Goal: Transaction & Acquisition: Book appointment/travel/reservation

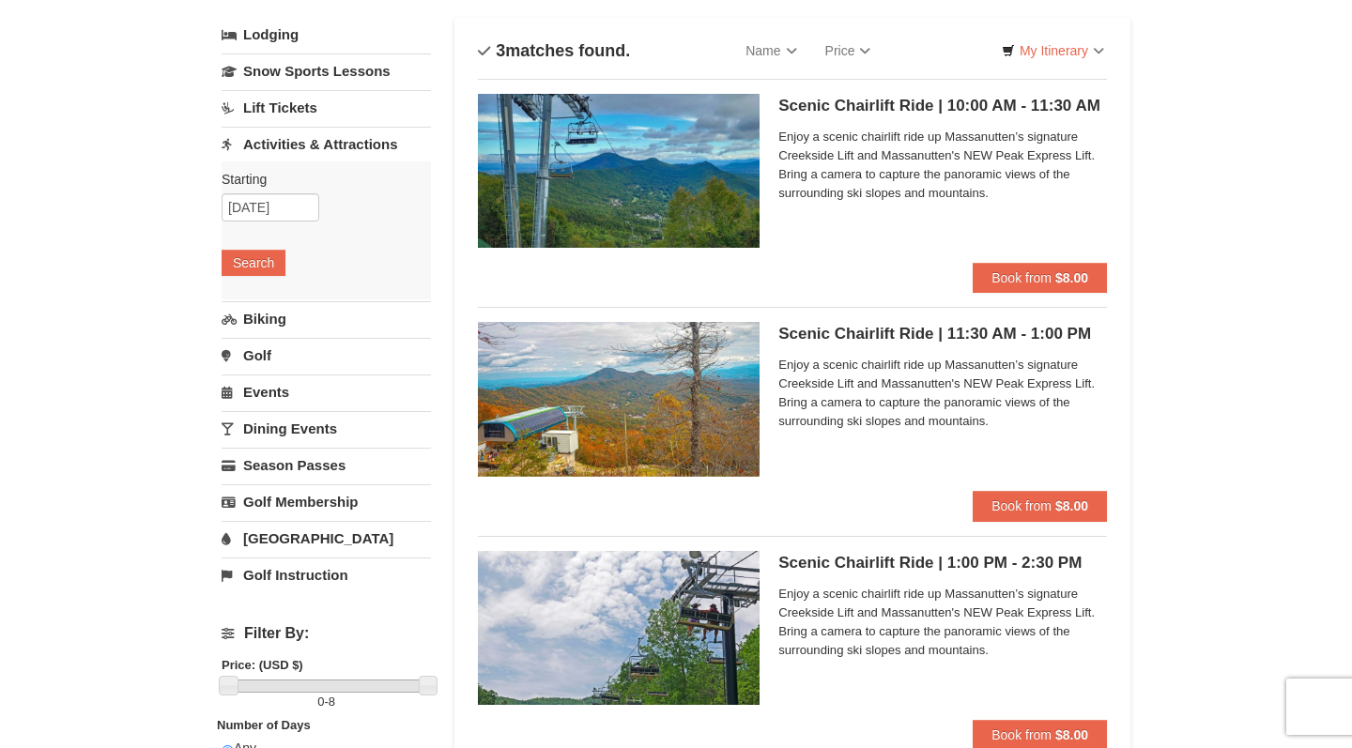
scroll to position [115, 0]
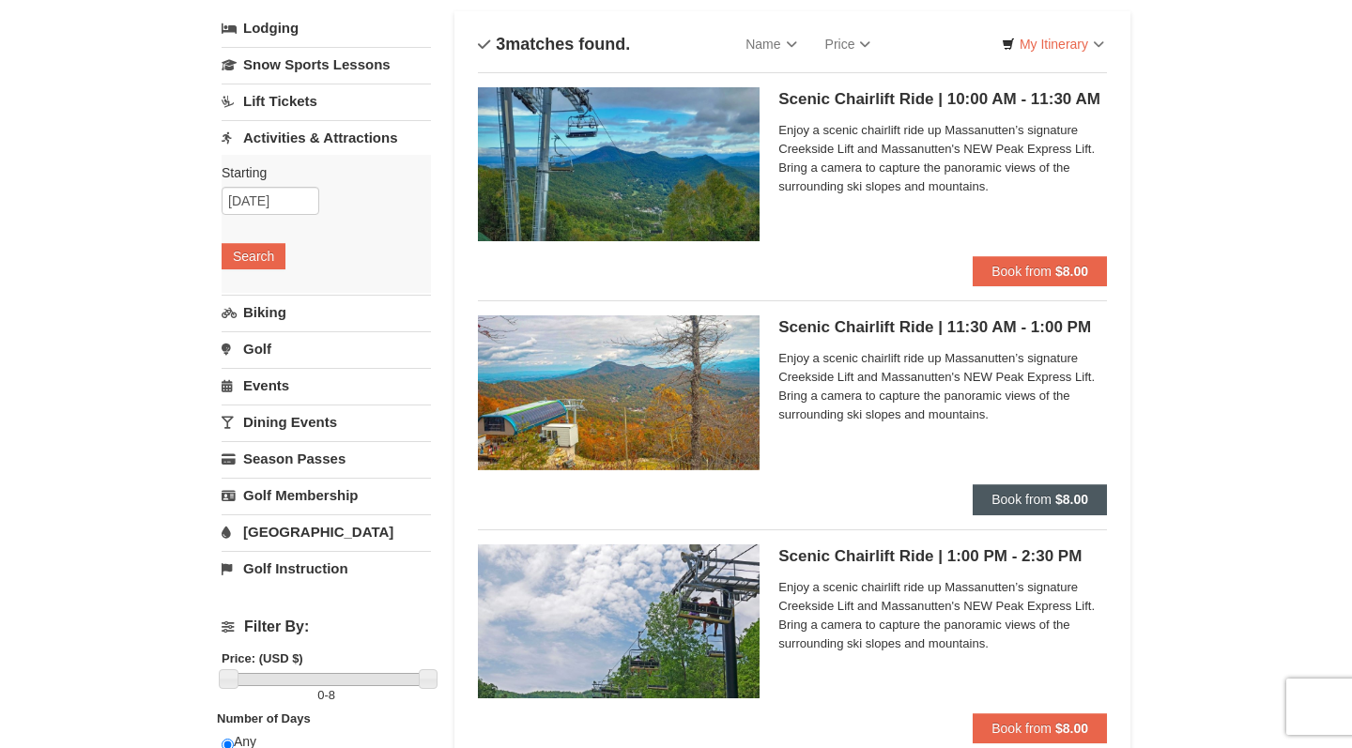
click at [1037, 500] on span "Book from" at bounding box center [1021, 499] width 60 height 15
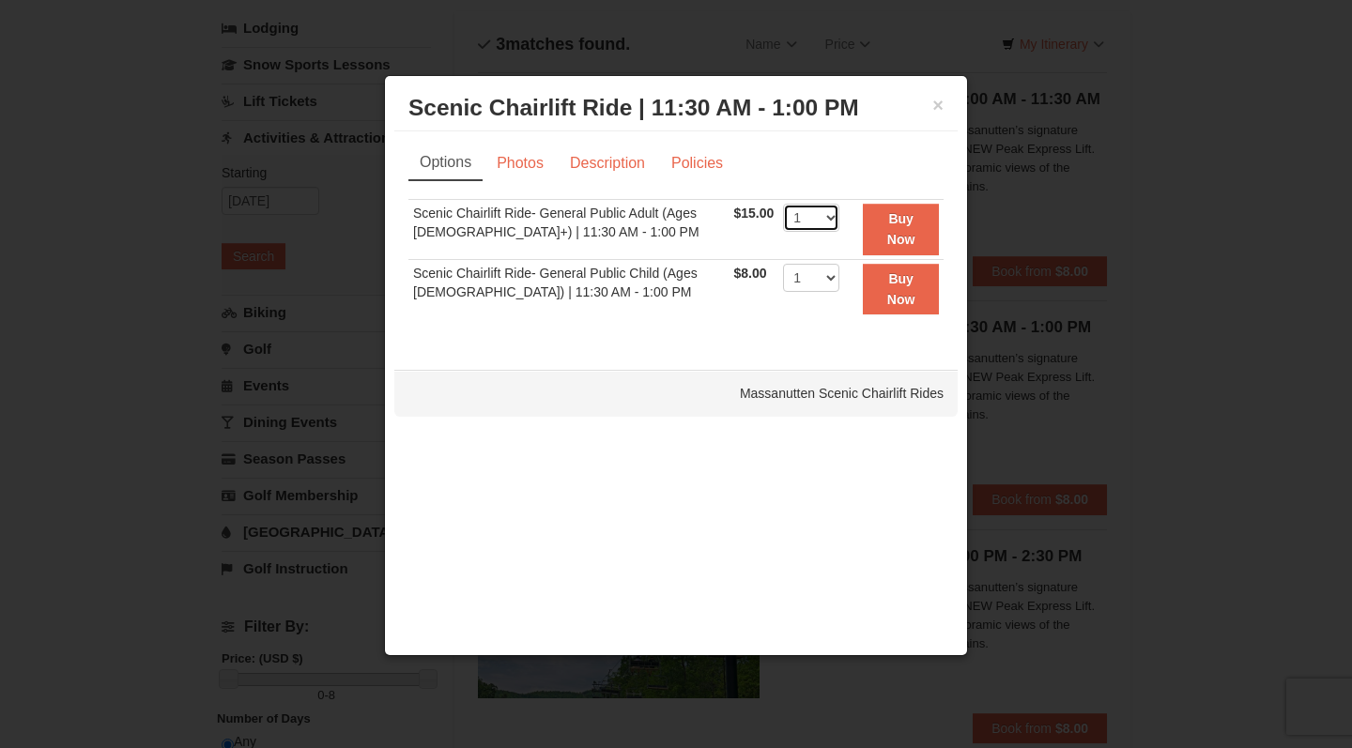
select select "2"
click at [911, 241] on strong "Buy Now" at bounding box center [901, 229] width 28 height 36
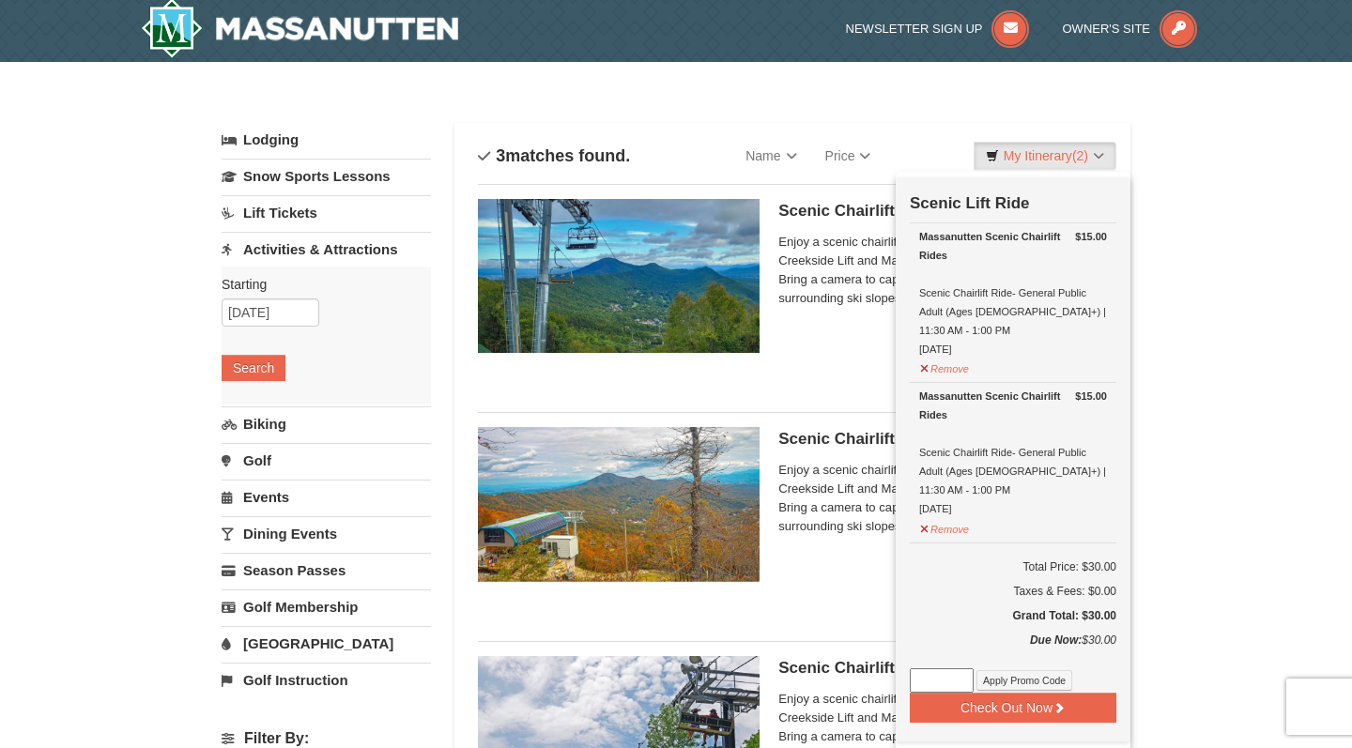
scroll to position [6, 0]
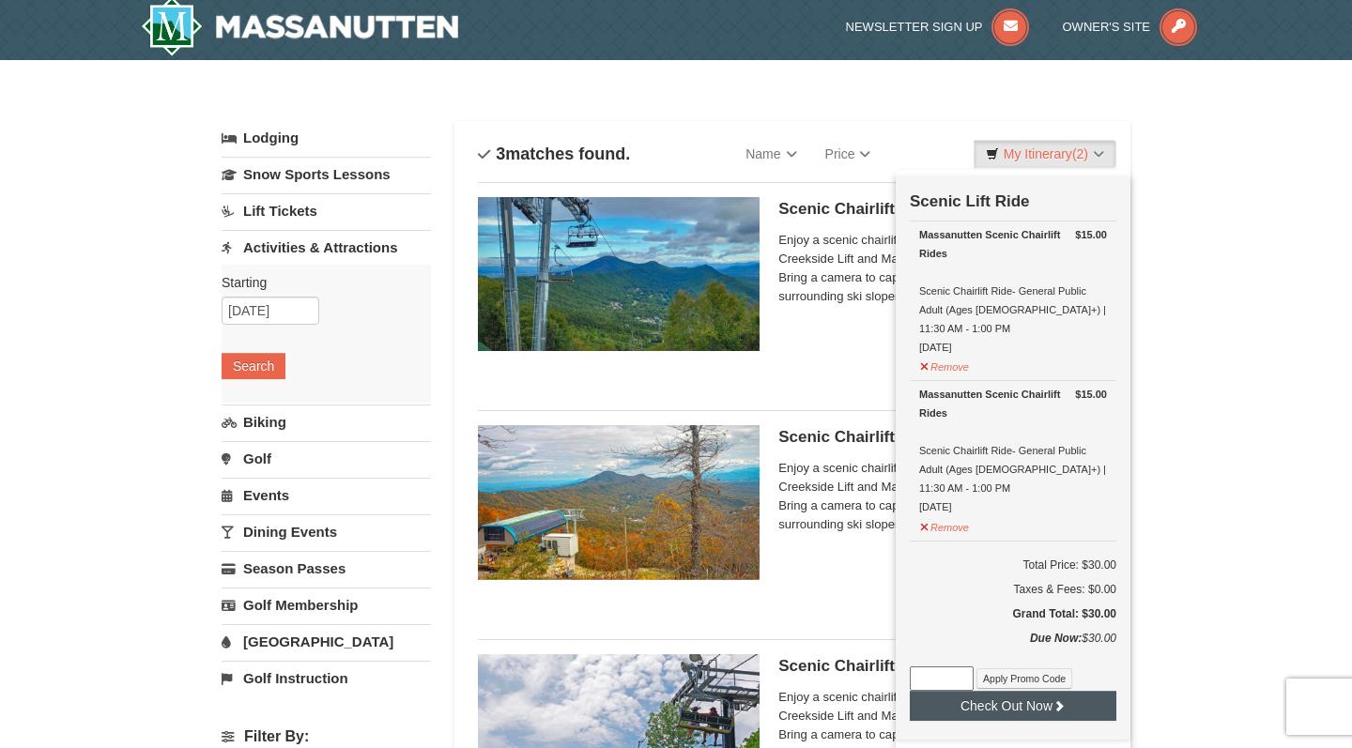
click at [1037, 691] on button "Check Out Now" at bounding box center [1012, 706] width 206 height 30
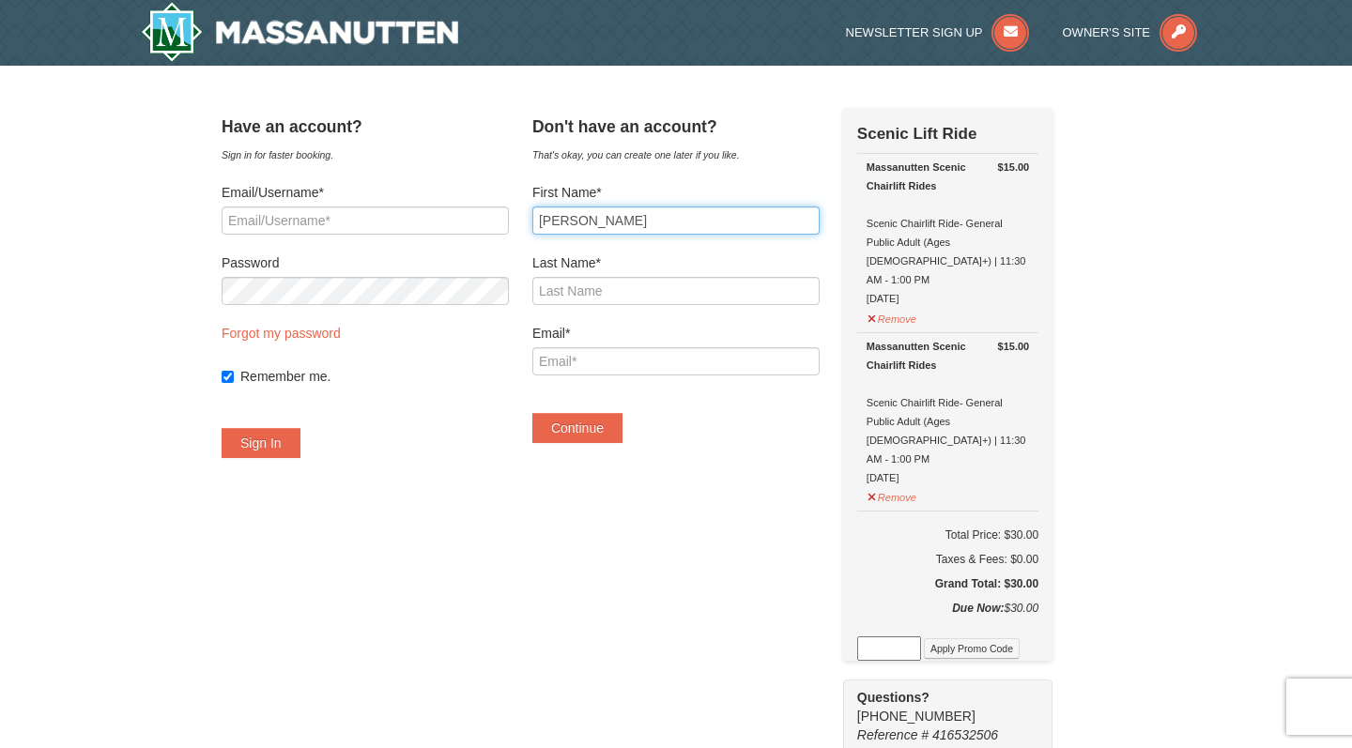
type input "Ashley"
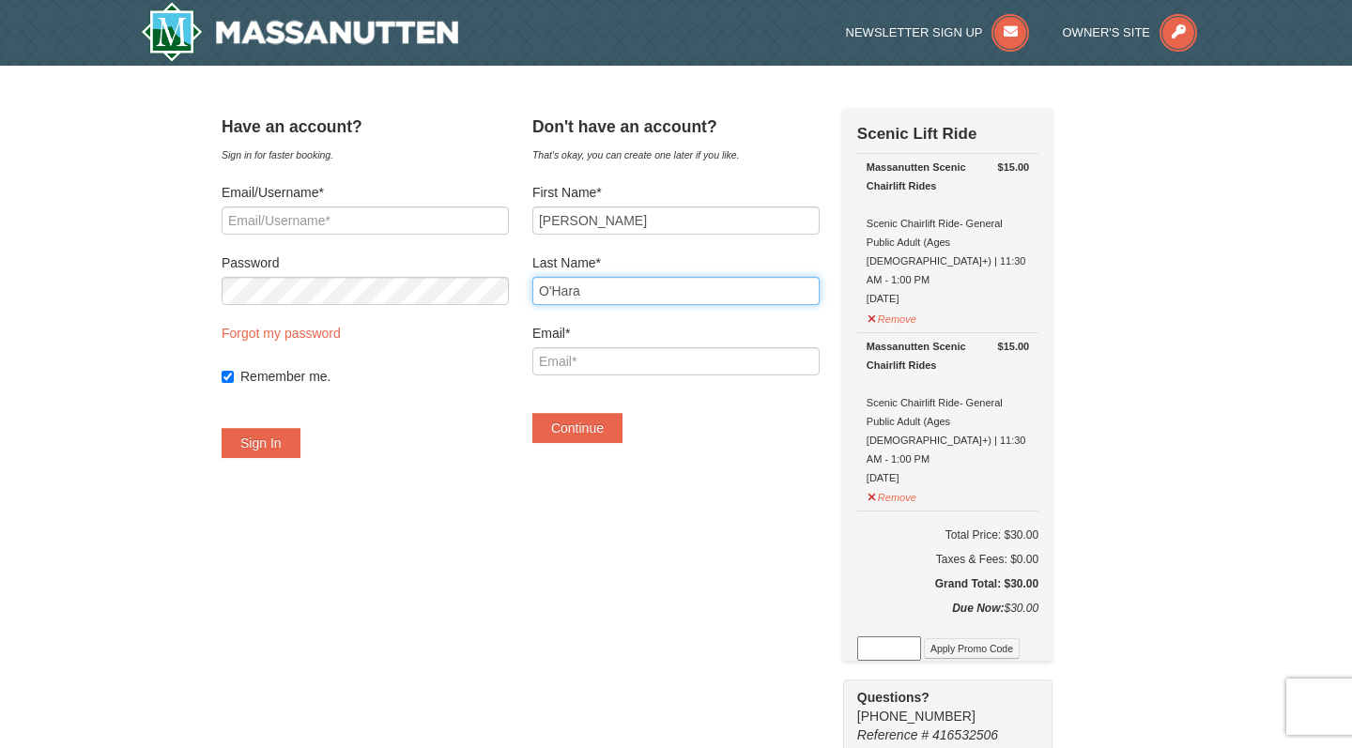
type input "O'Hara"
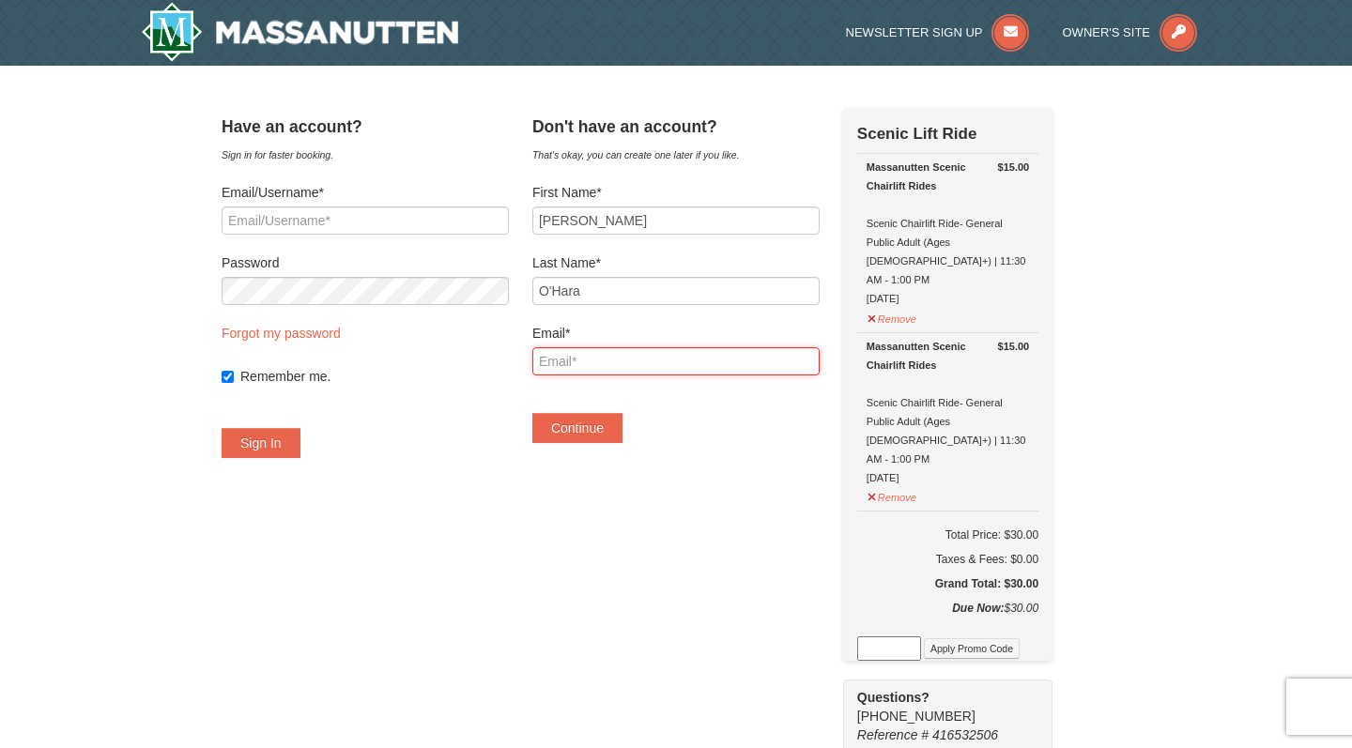
type input "a"
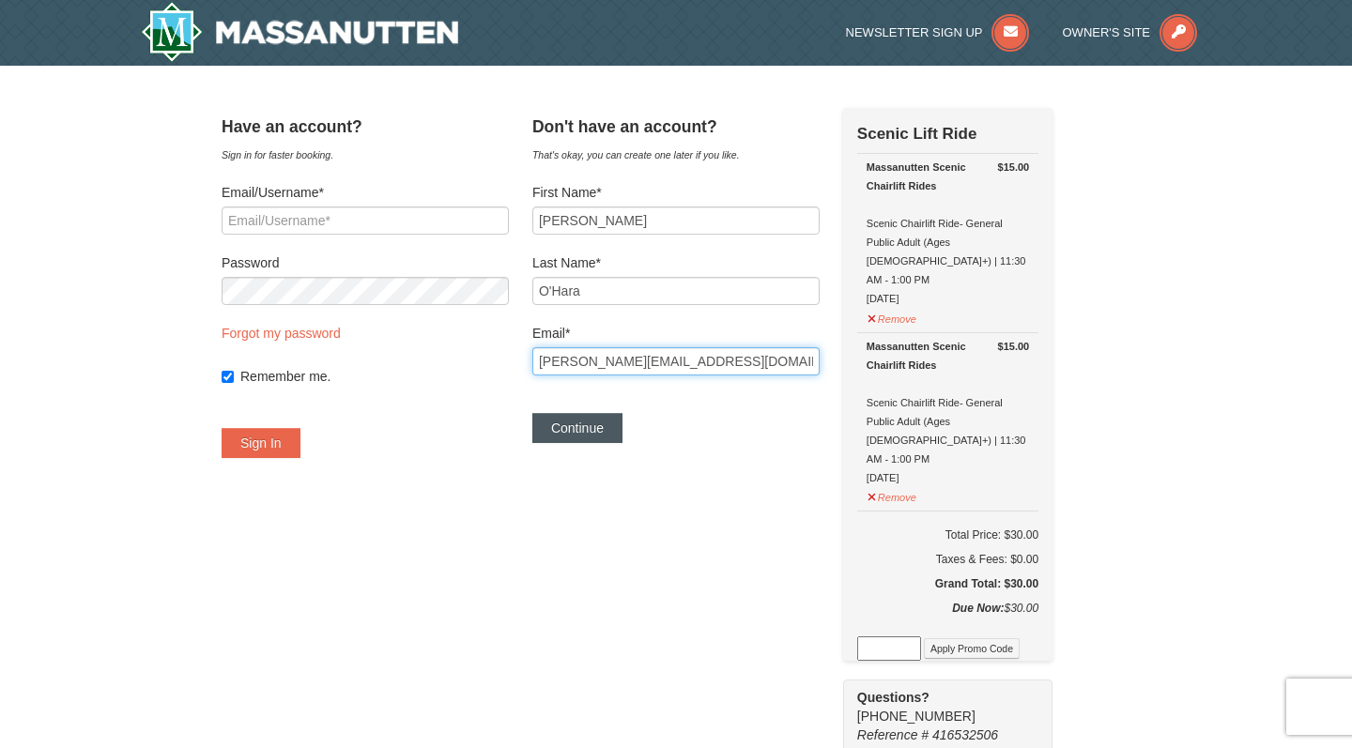
type input "ohara.ashley97@gmail.com"
click at [619, 431] on button "Continue" at bounding box center [577, 428] width 90 height 30
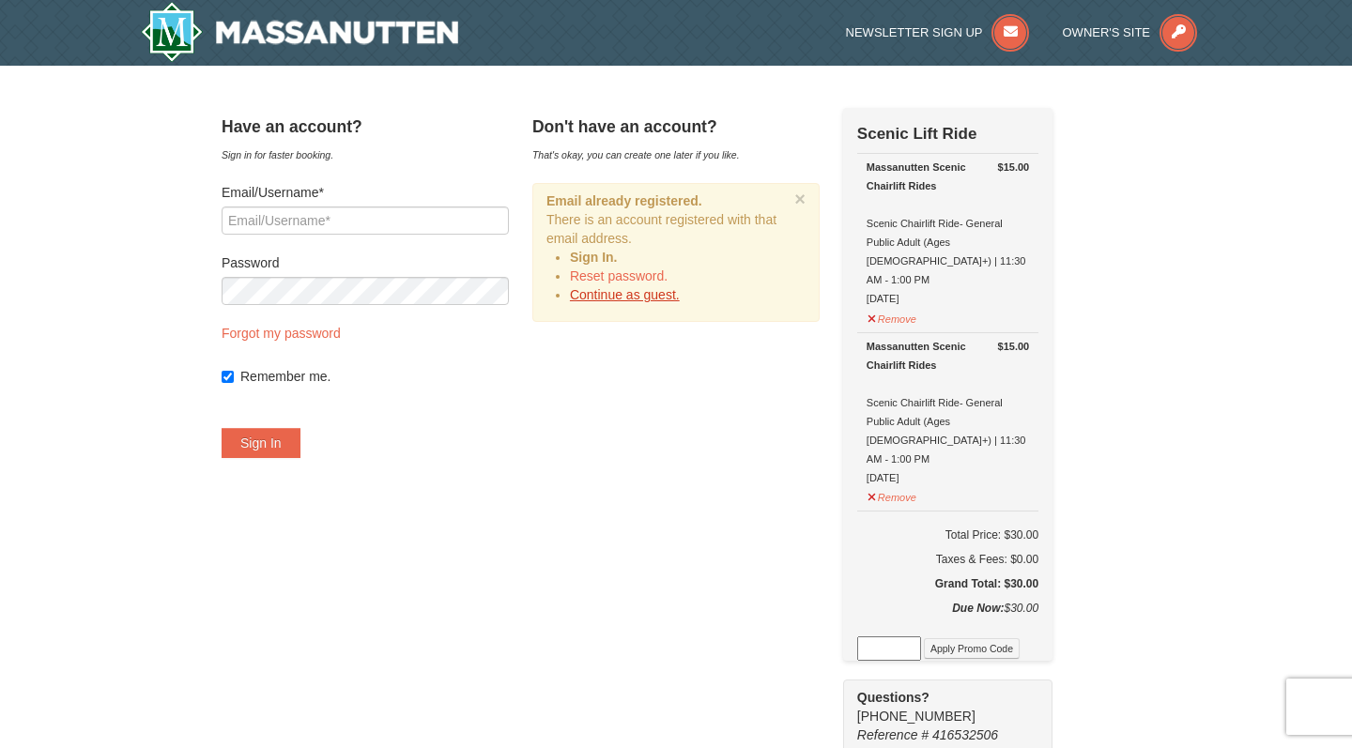
click at [659, 298] on link "Continue as guest." at bounding box center [625, 294] width 110 height 15
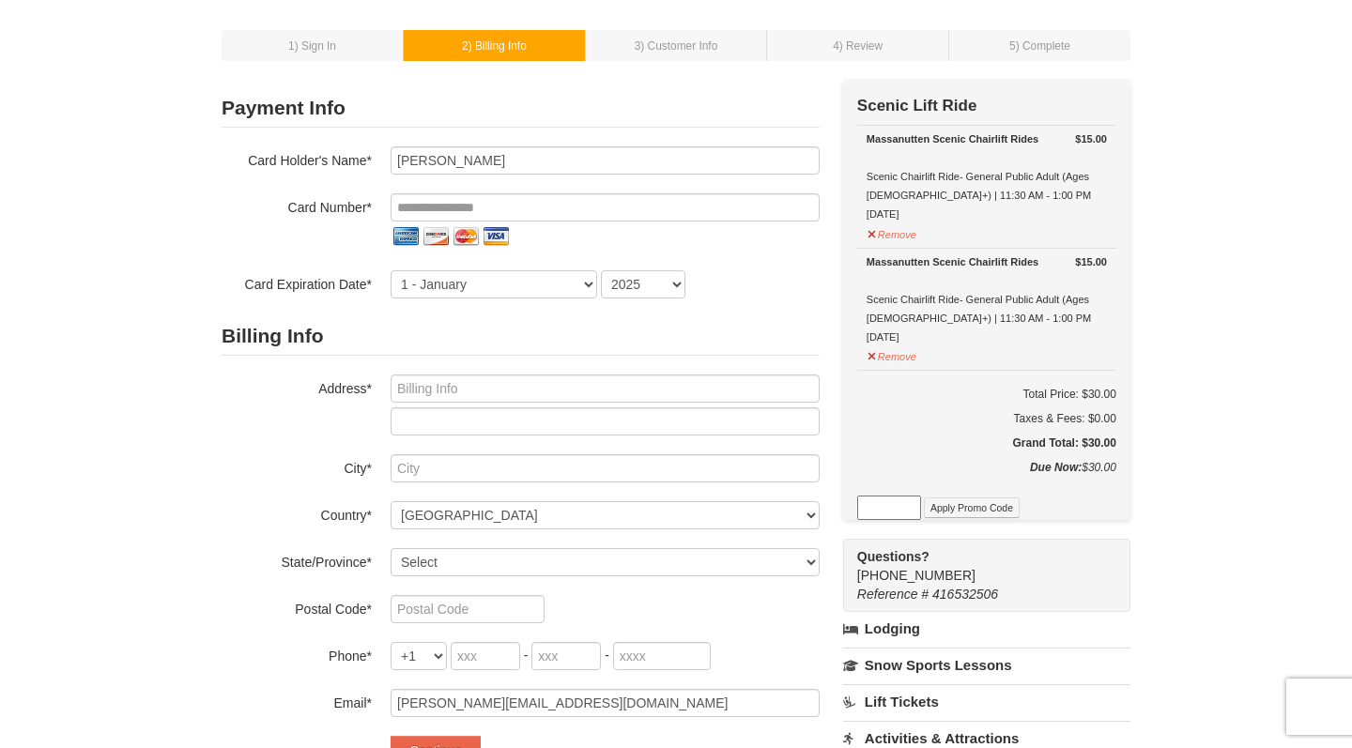
scroll to position [108, 0]
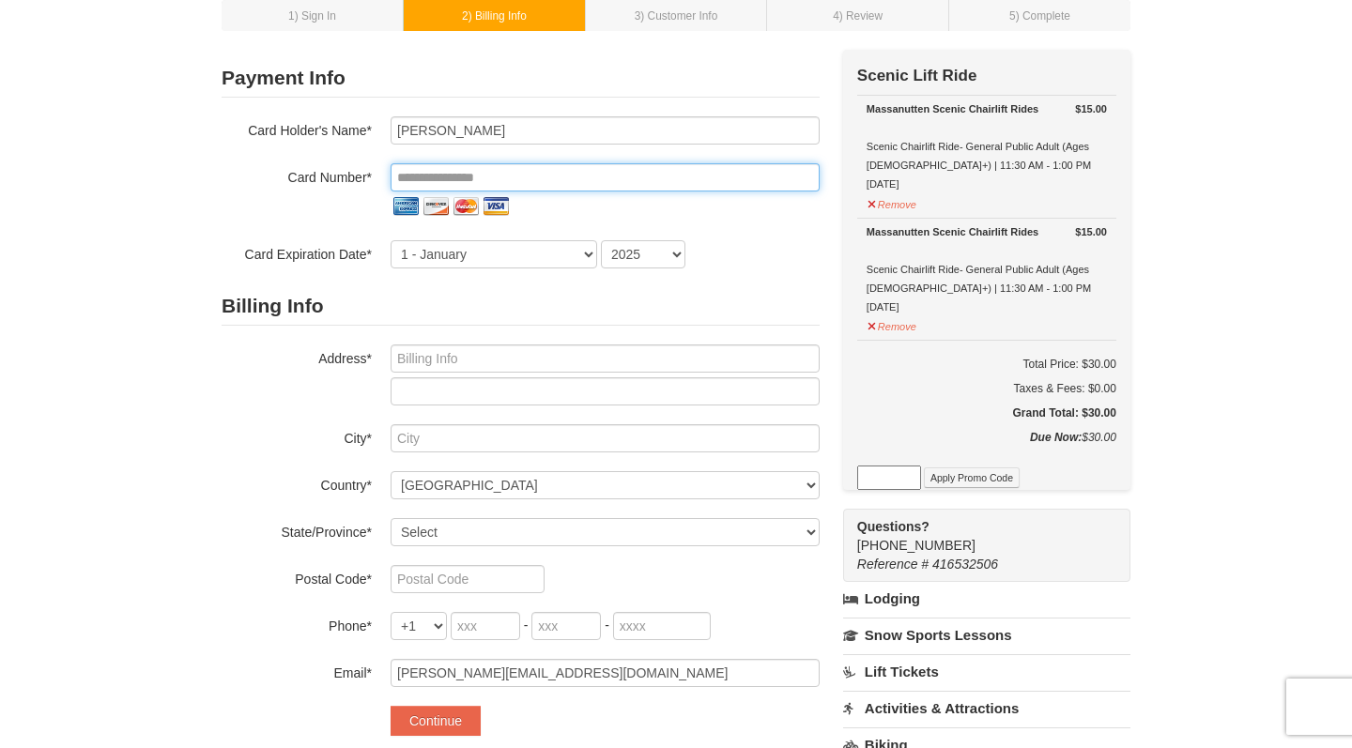
click at [658, 166] on input "tel" at bounding box center [604, 177] width 429 height 28
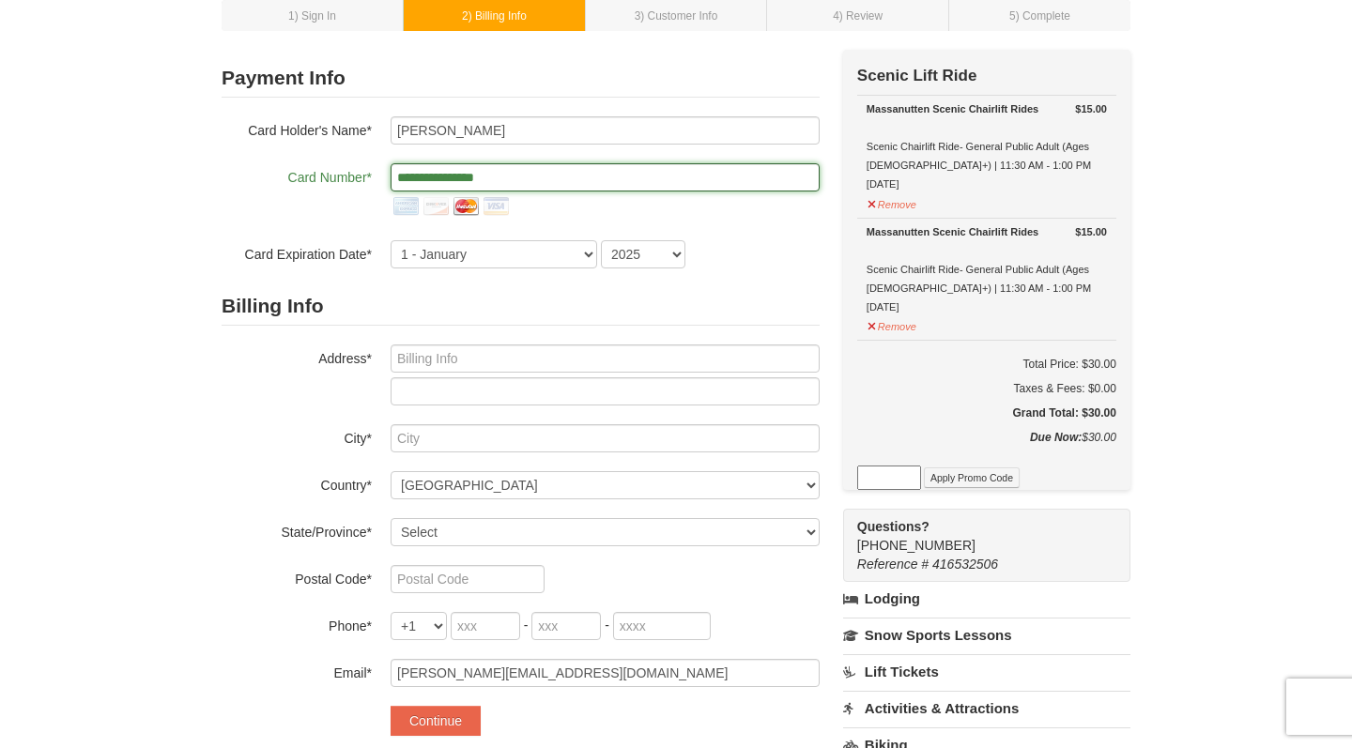
type input "**********"
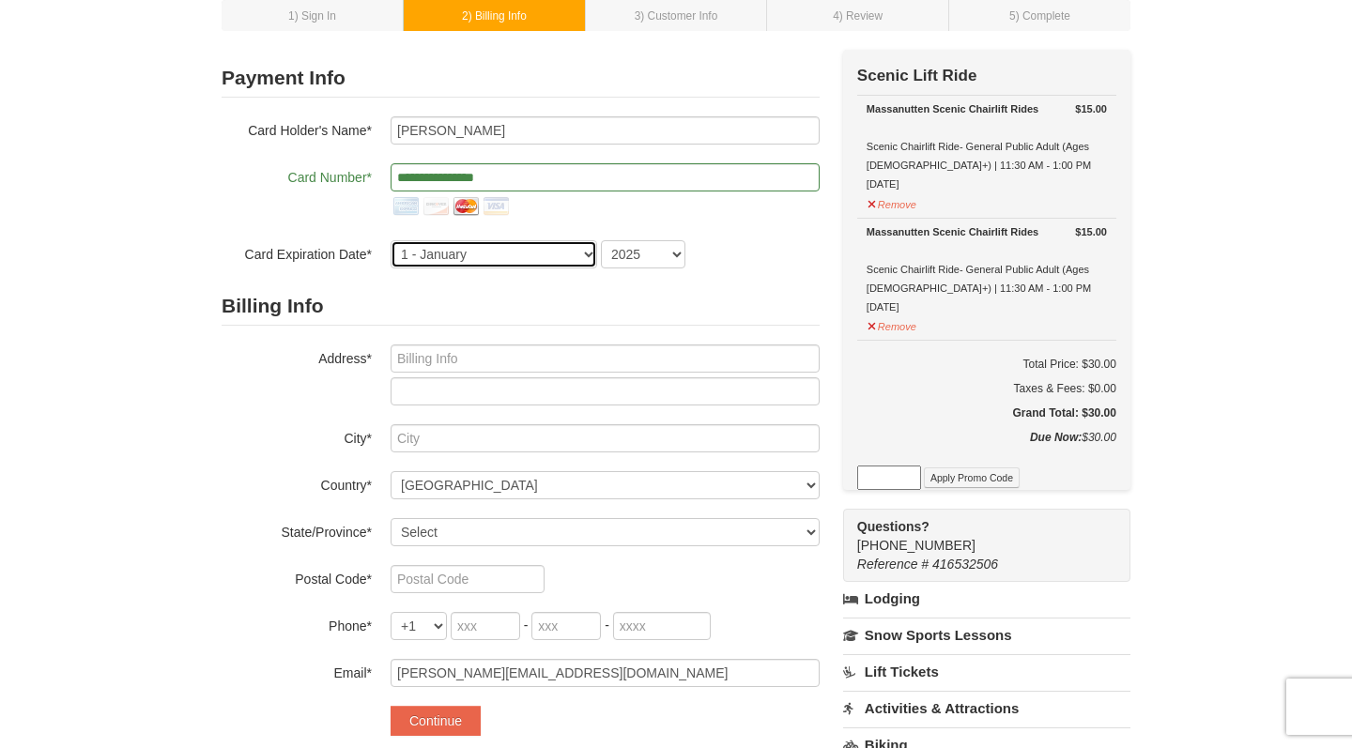
select select "9"
select select "2028"
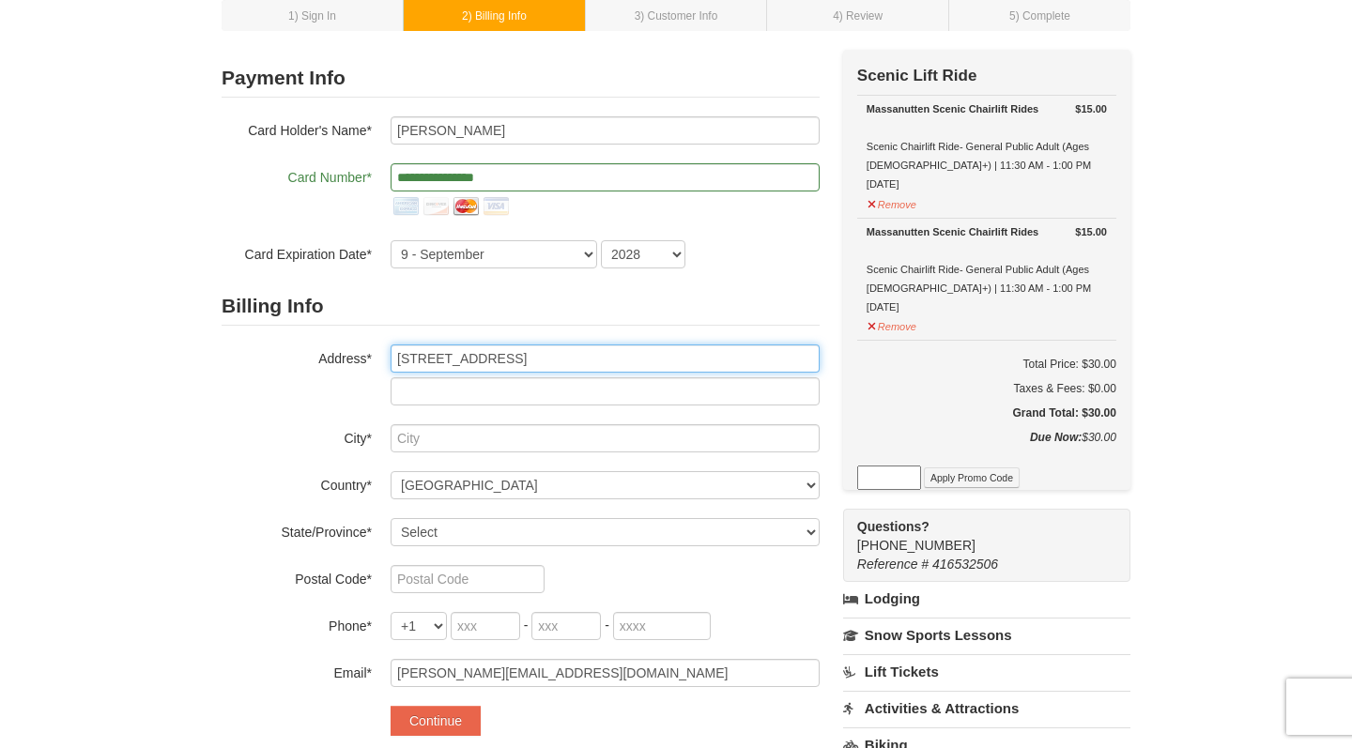
type input "12751 FAIR LAKES CIR"
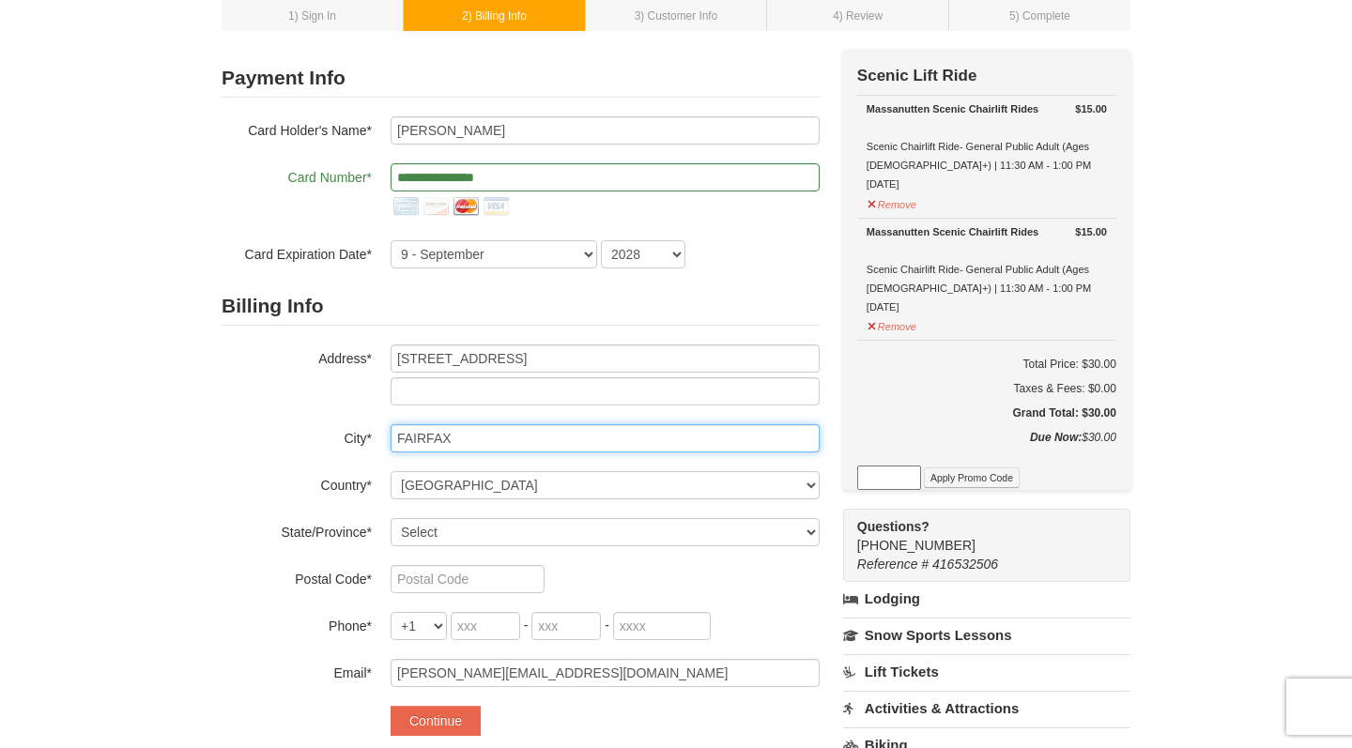
type input "FAIRFAX"
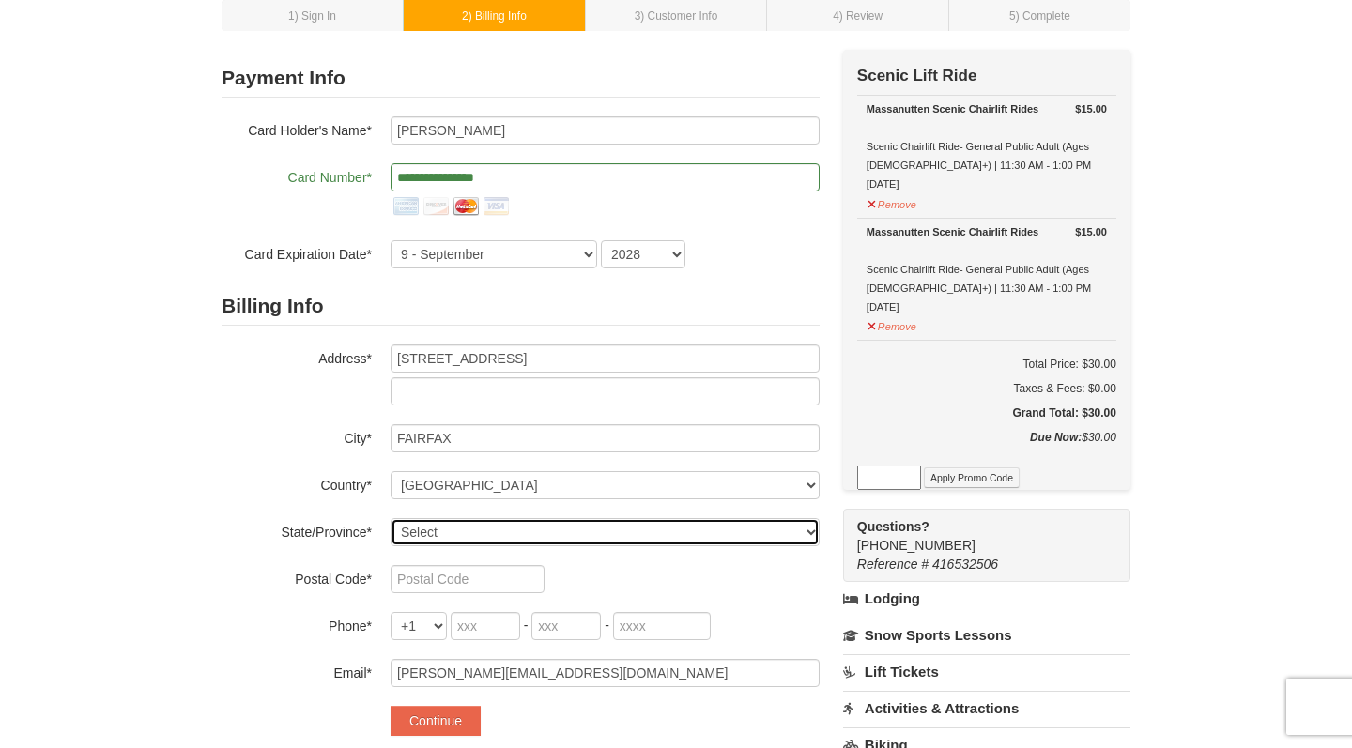
select select "VA"
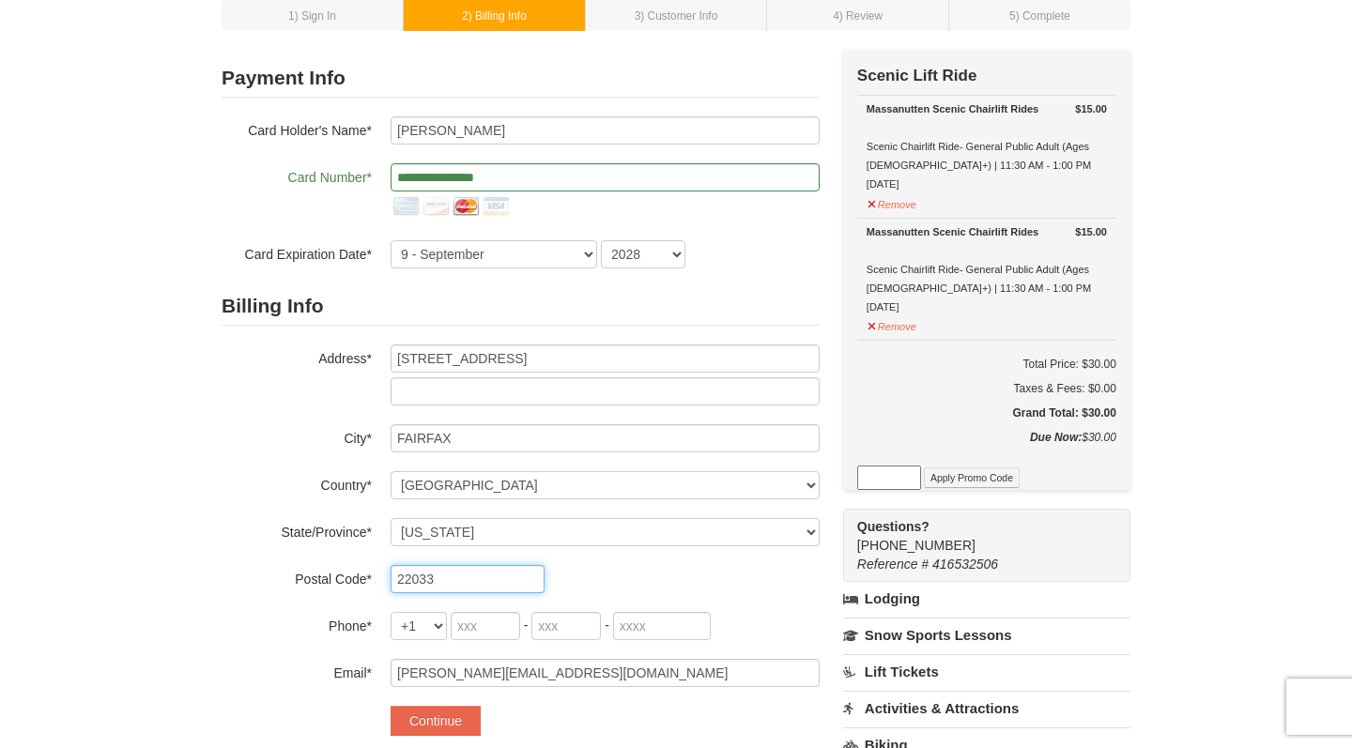
type input "22033"
click at [484, 633] on input "tel" at bounding box center [485, 626] width 69 height 28
type input "703"
type input "469"
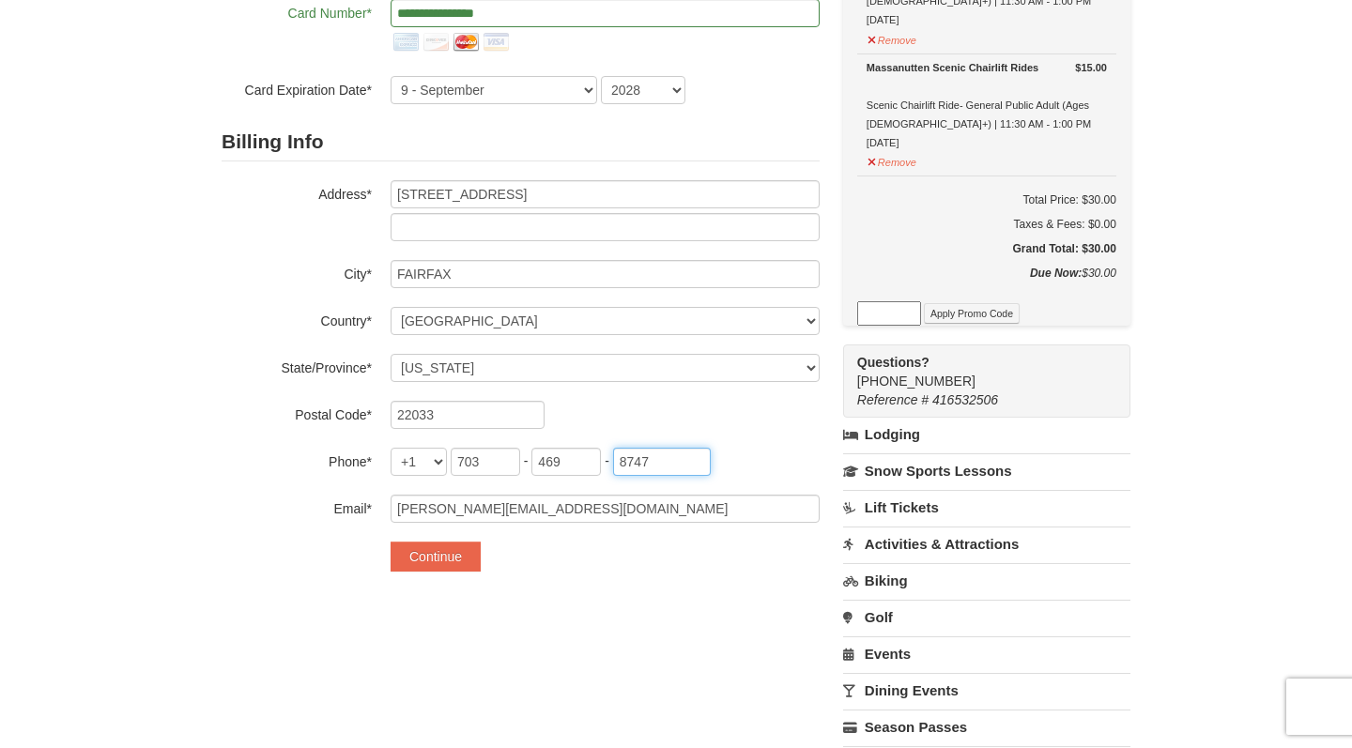
scroll to position [277, 0]
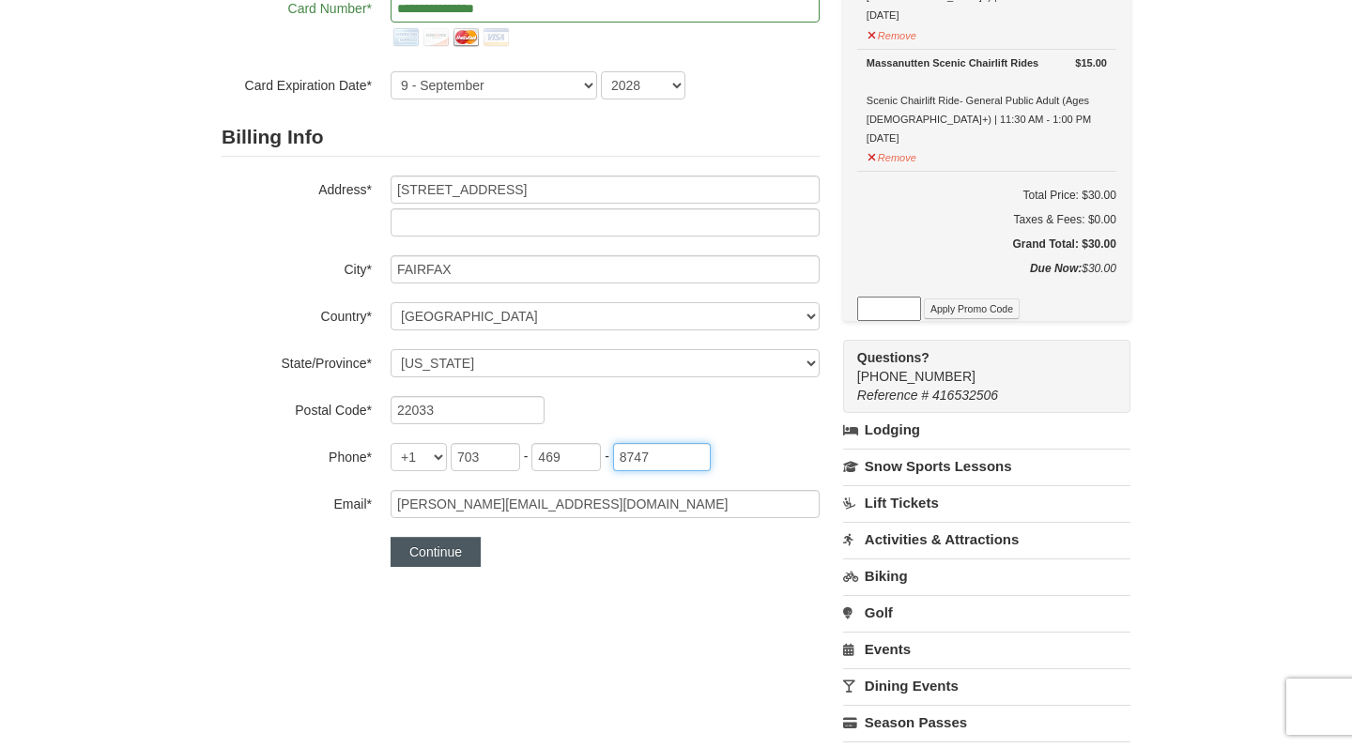
type input "8747"
click at [434, 553] on button "Continue" at bounding box center [435, 552] width 90 height 30
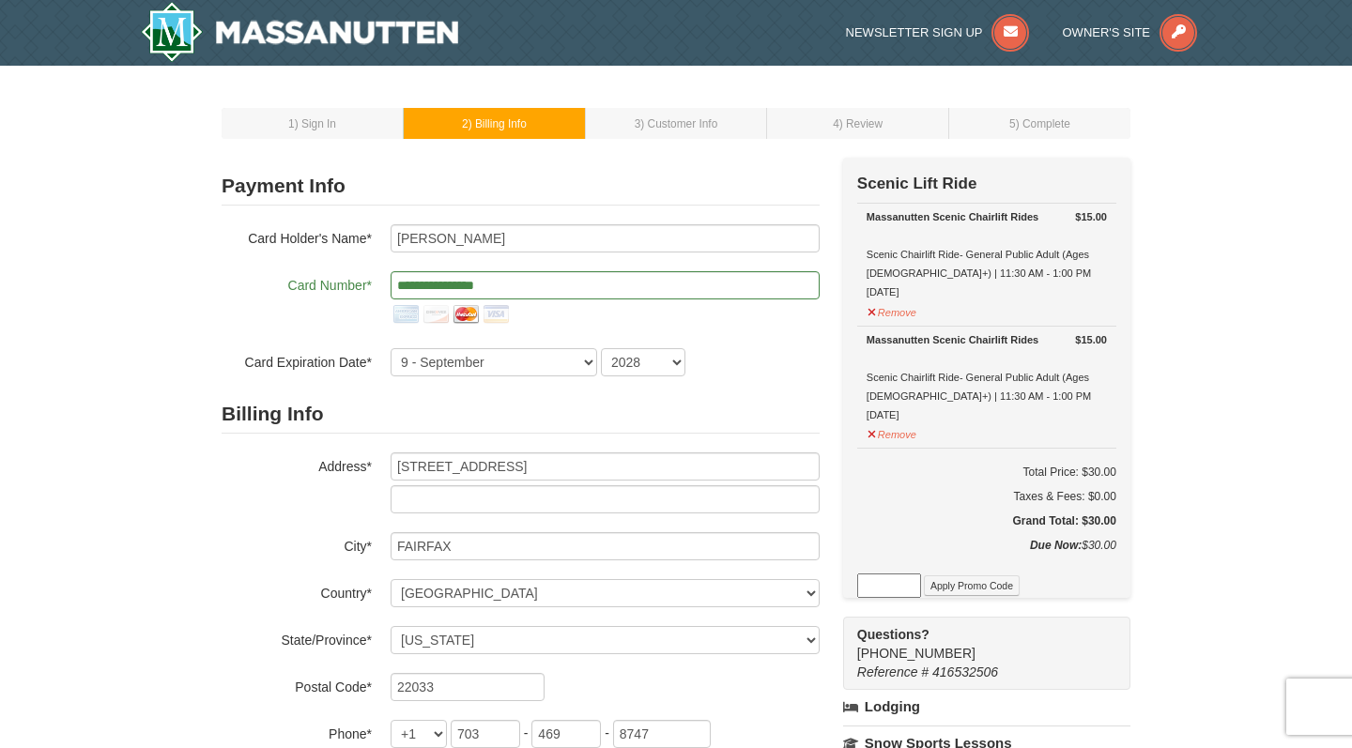
scroll to position [0, 0]
drag, startPoint x: 542, startPoint y: 283, endPoint x: 266, endPoint y: 281, distance: 276.9
click at [266, 281] on div "**********" at bounding box center [521, 300] width 598 height 58
type input "**********"
select select "2"
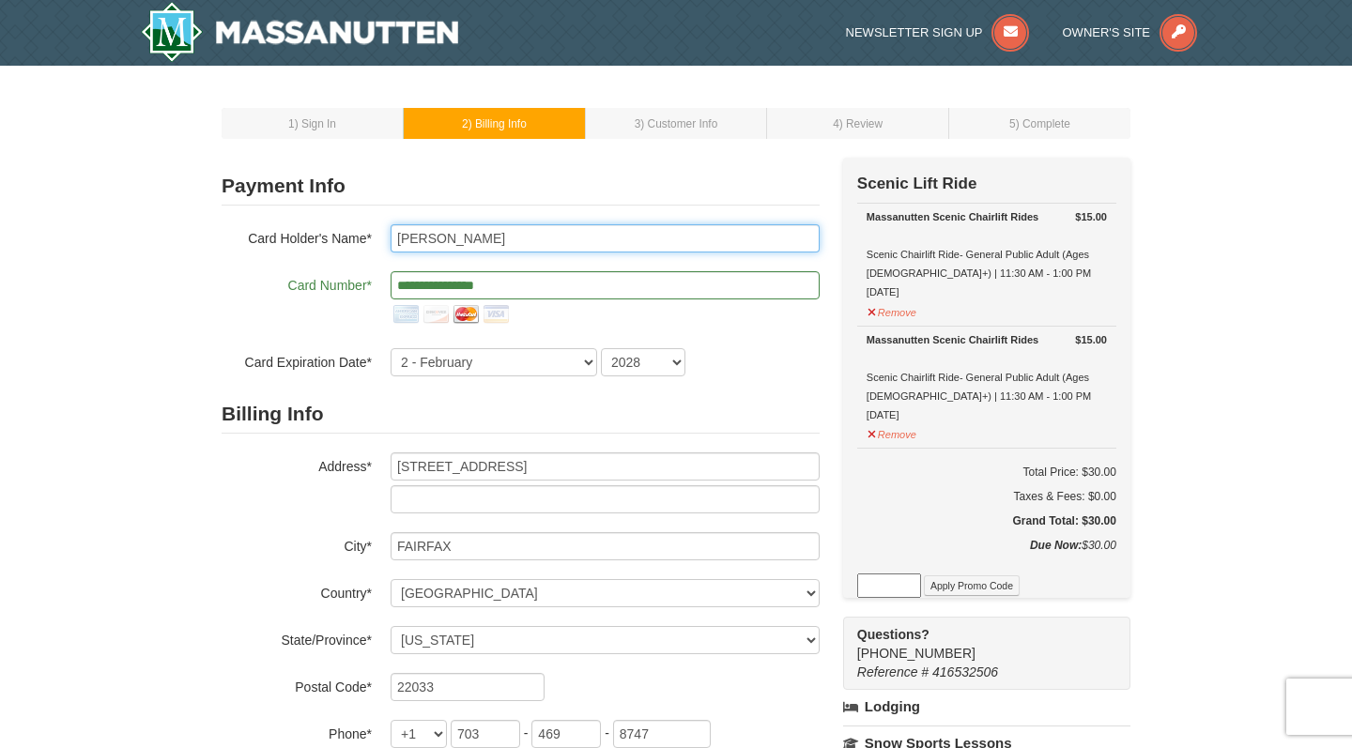
click at [455, 235] on input "[PERSON_NAME]" at bounding box center [604, 238] width 429 height 28
type input "Ashley OHara"
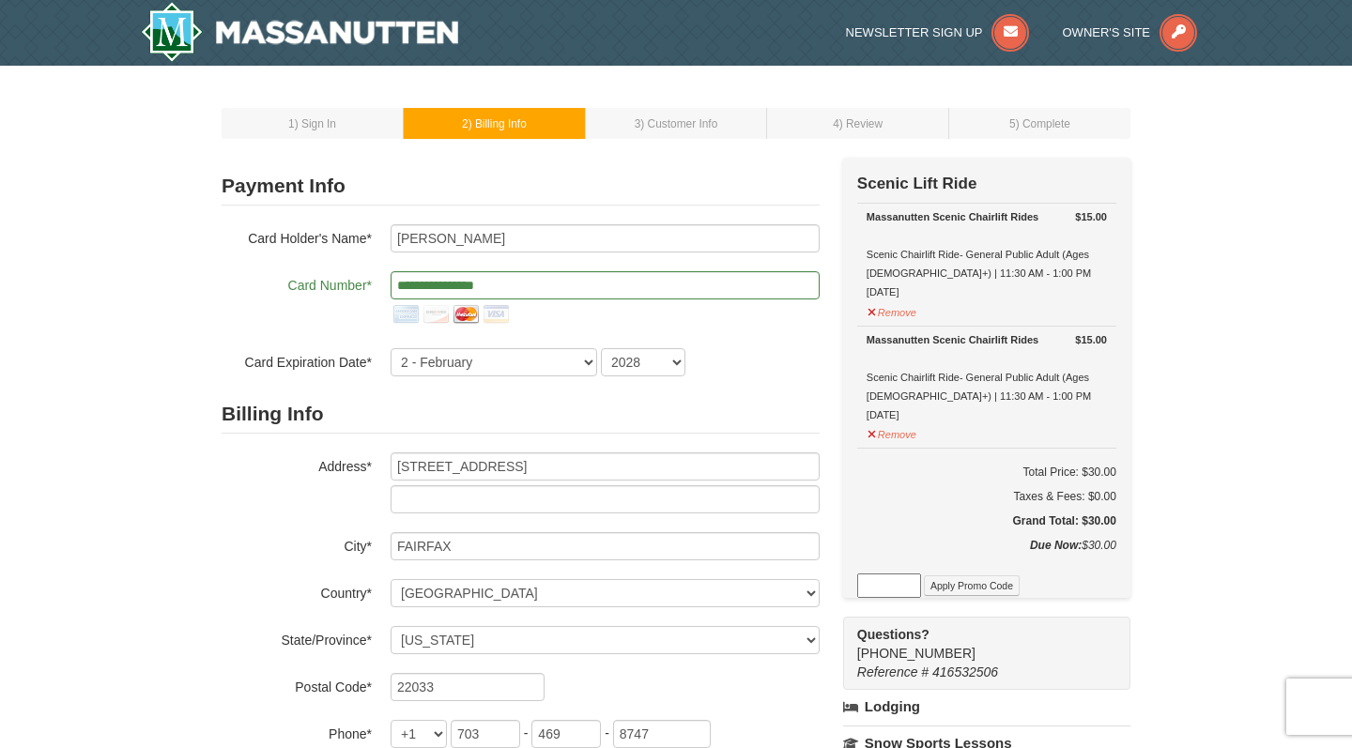
click at [548, 421] on h2 "Billing Info" at bounding box center [521, 414] width 598 height 38
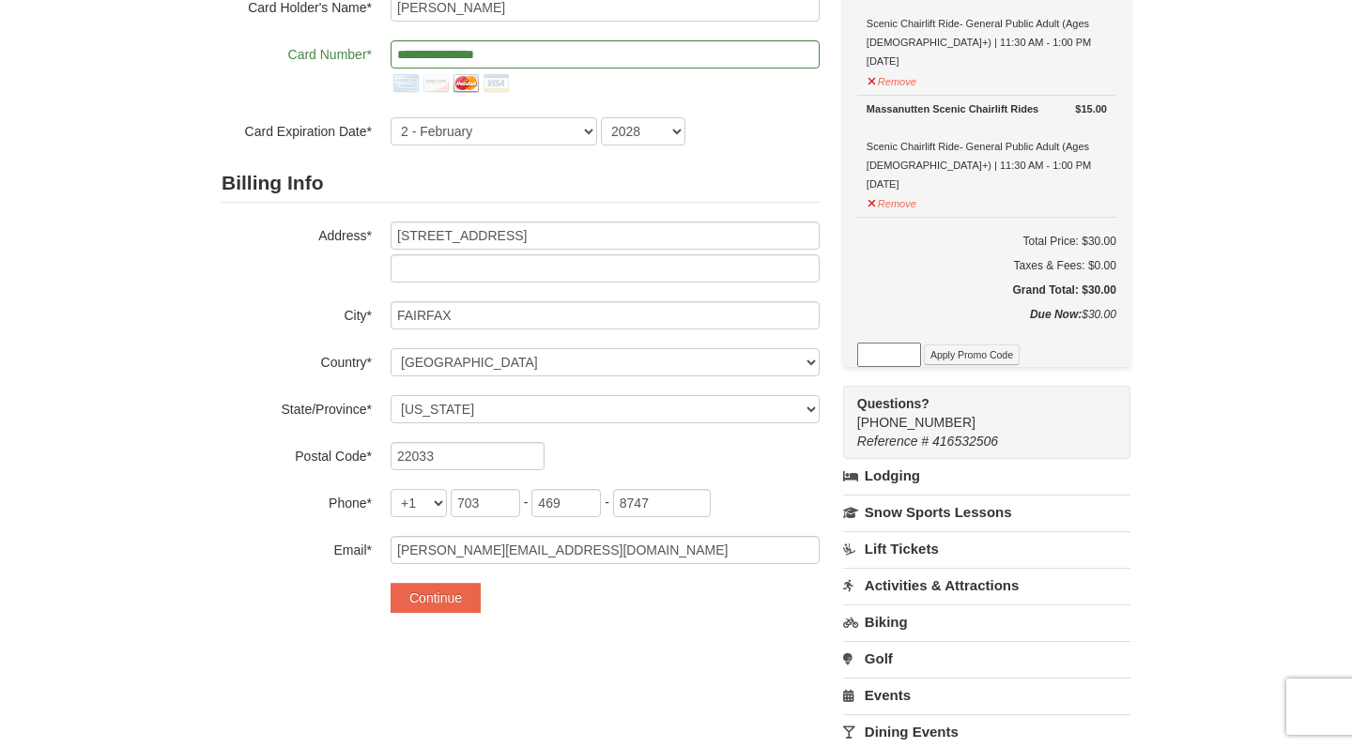
scroll to position [361, 0]
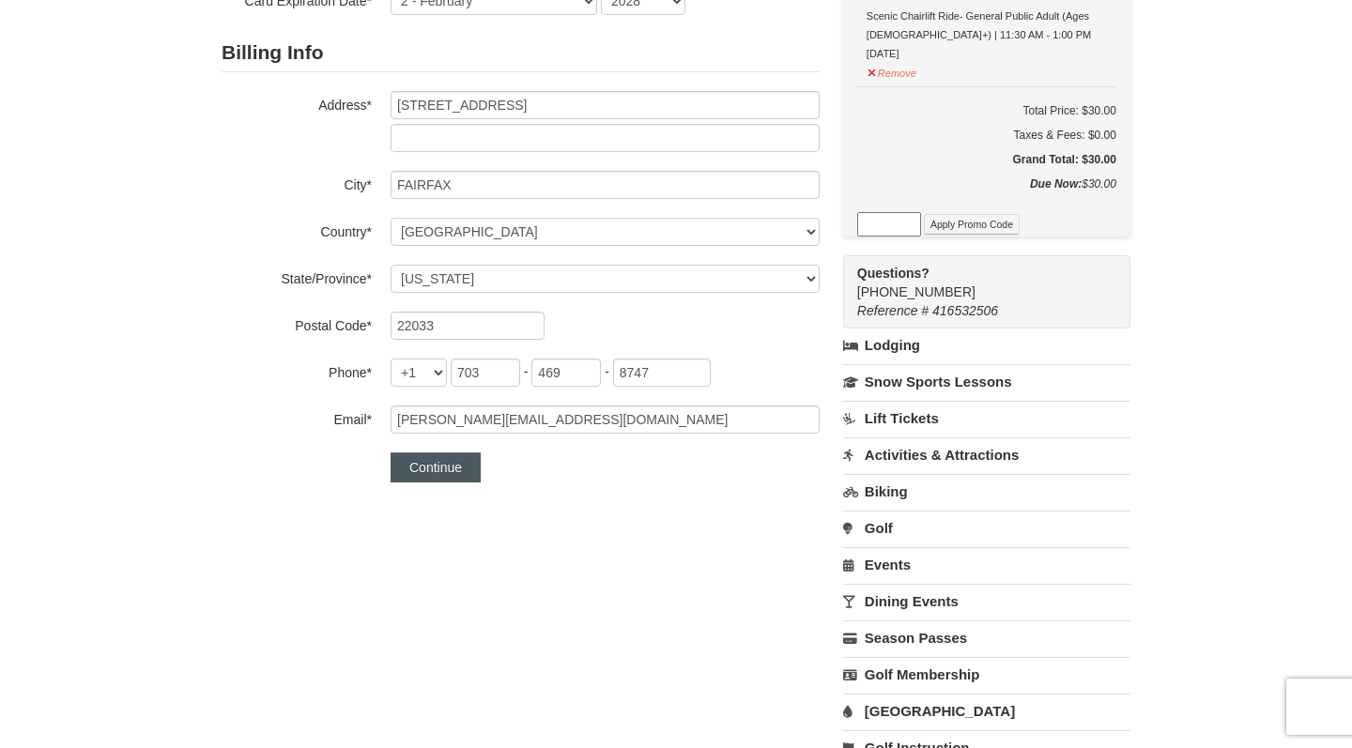
click at [472, 475] on button "Continue" at bounding box center [435, 467] width 90 height 30
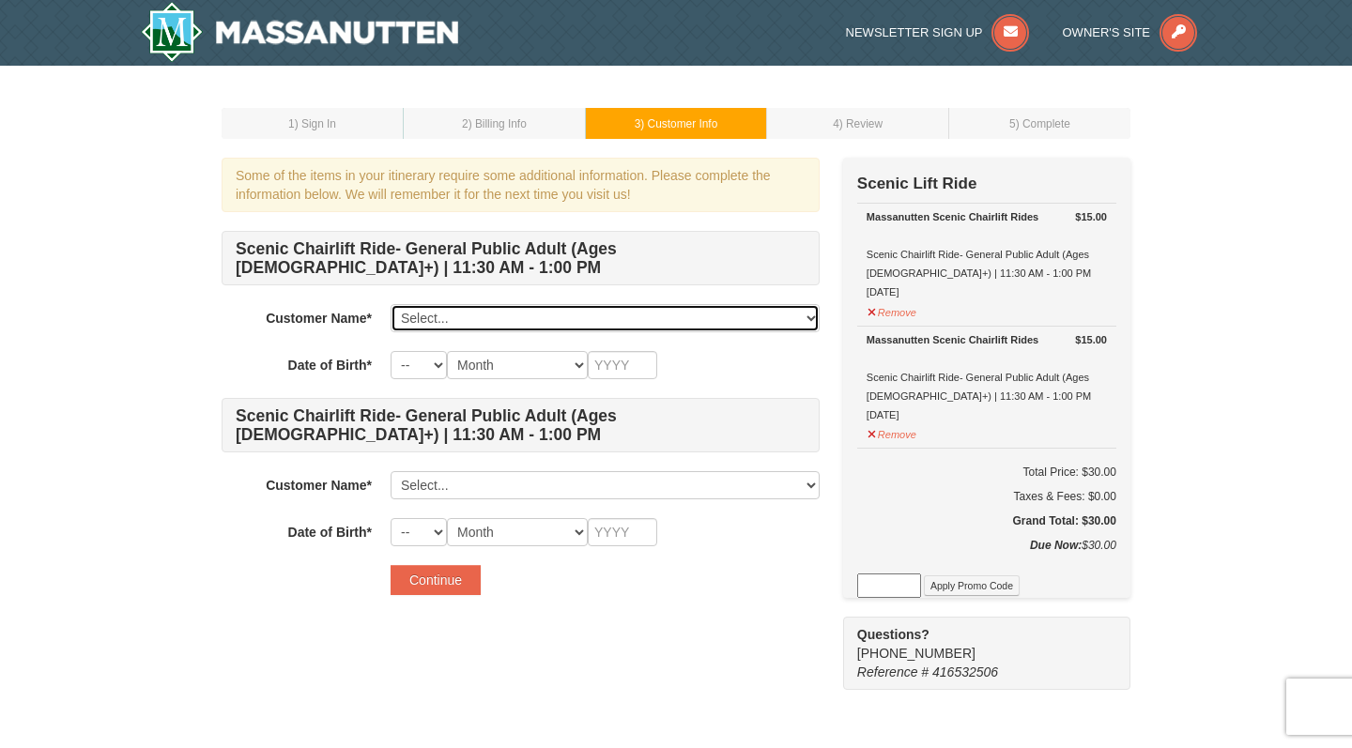
select select "28350616"
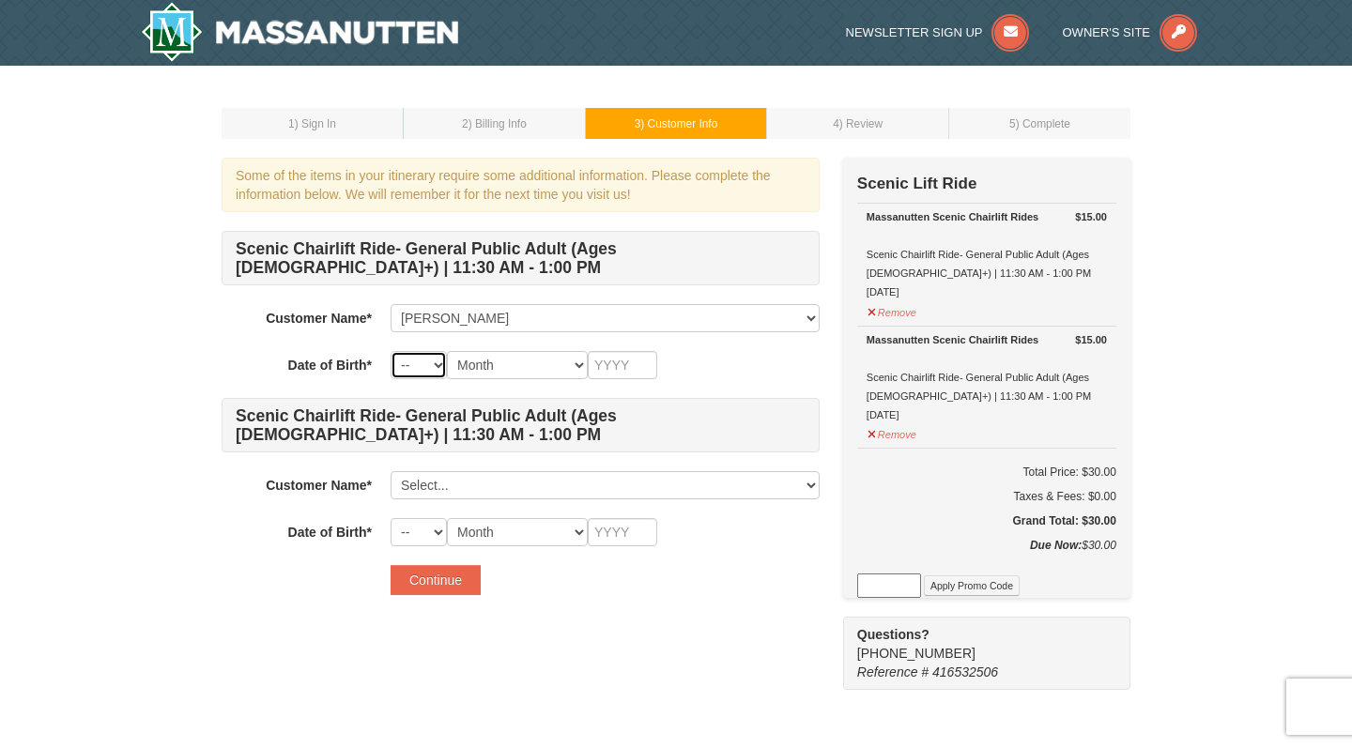
select select "01"
select select "05"
click at [603, 351] on input "text" at bounding box center [622, 365] width 69 height 28
type input "1997"
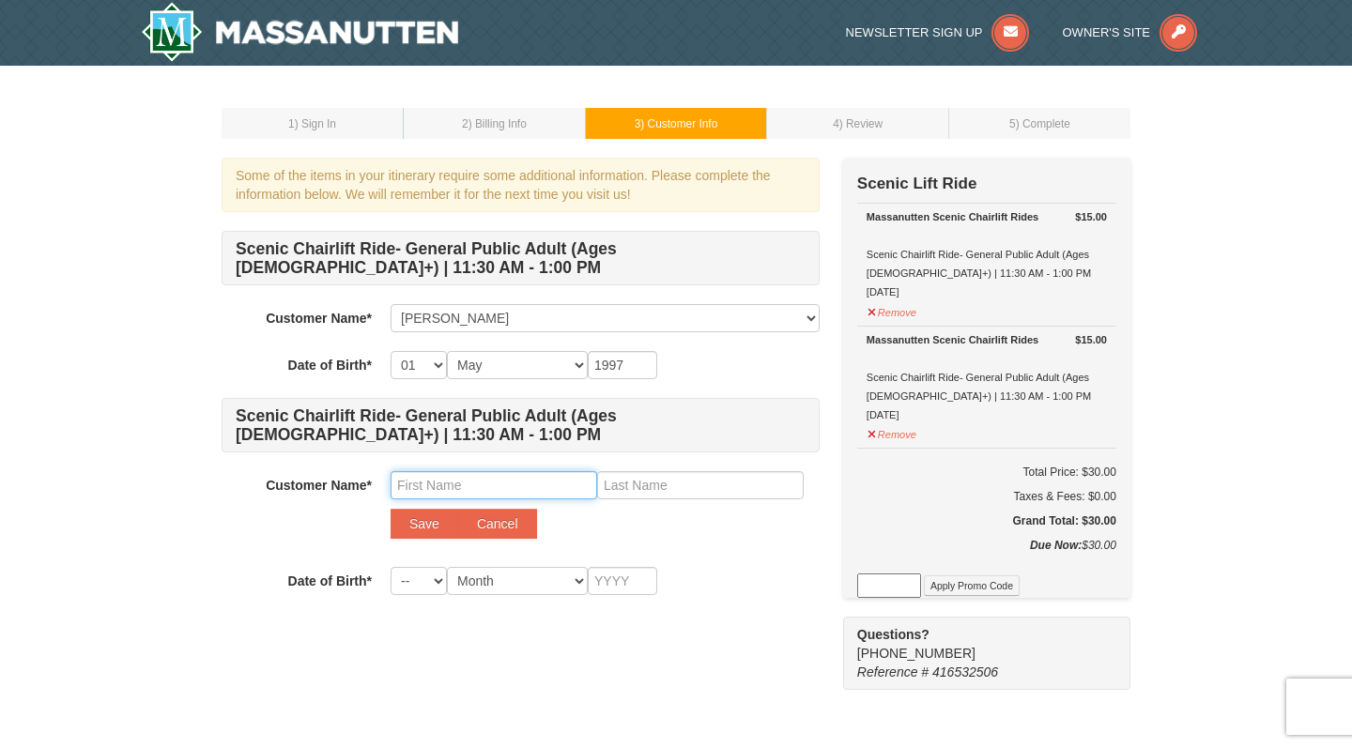
click at [457, 471] on input "text" at bounding box center [493, 485] width 206 height 28
type input "Ciera"
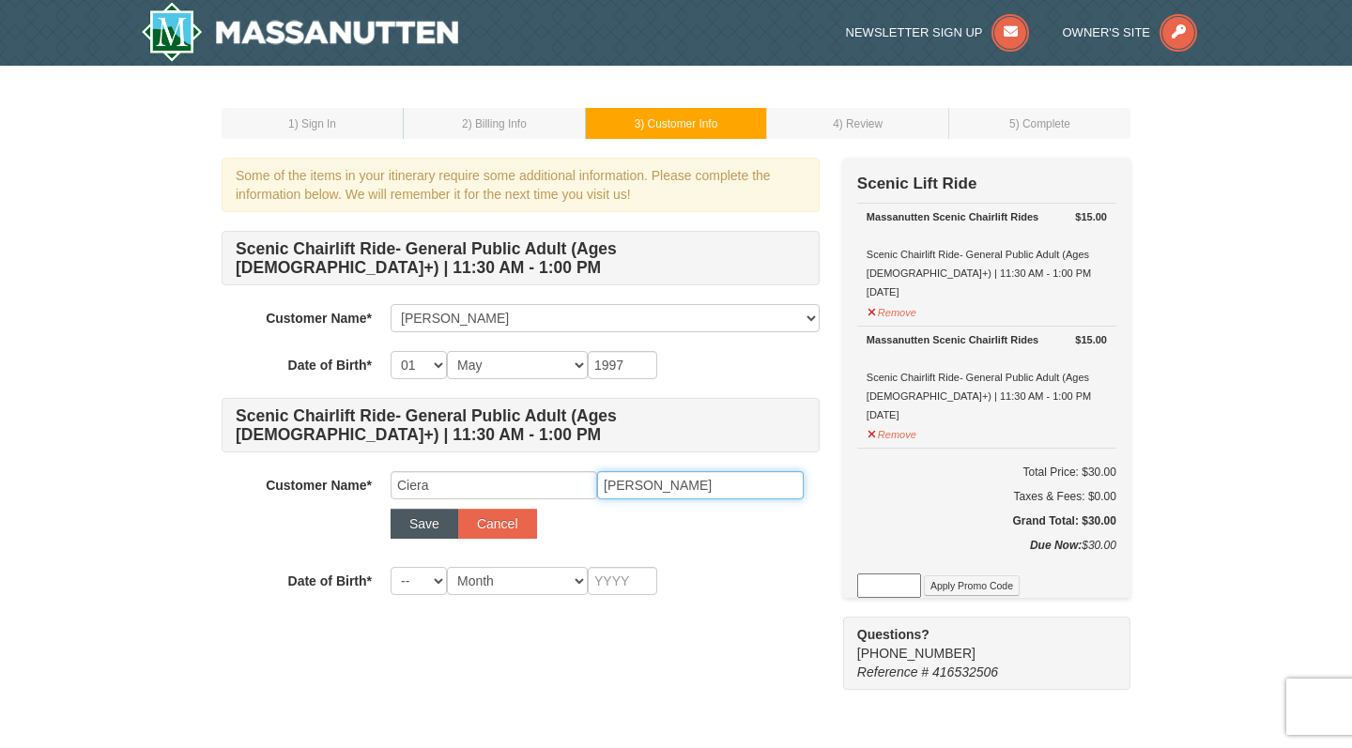
type input "Crawford"
click at [431, 509] on button "Save" at bounding box center [424, 524] width 68 height 30
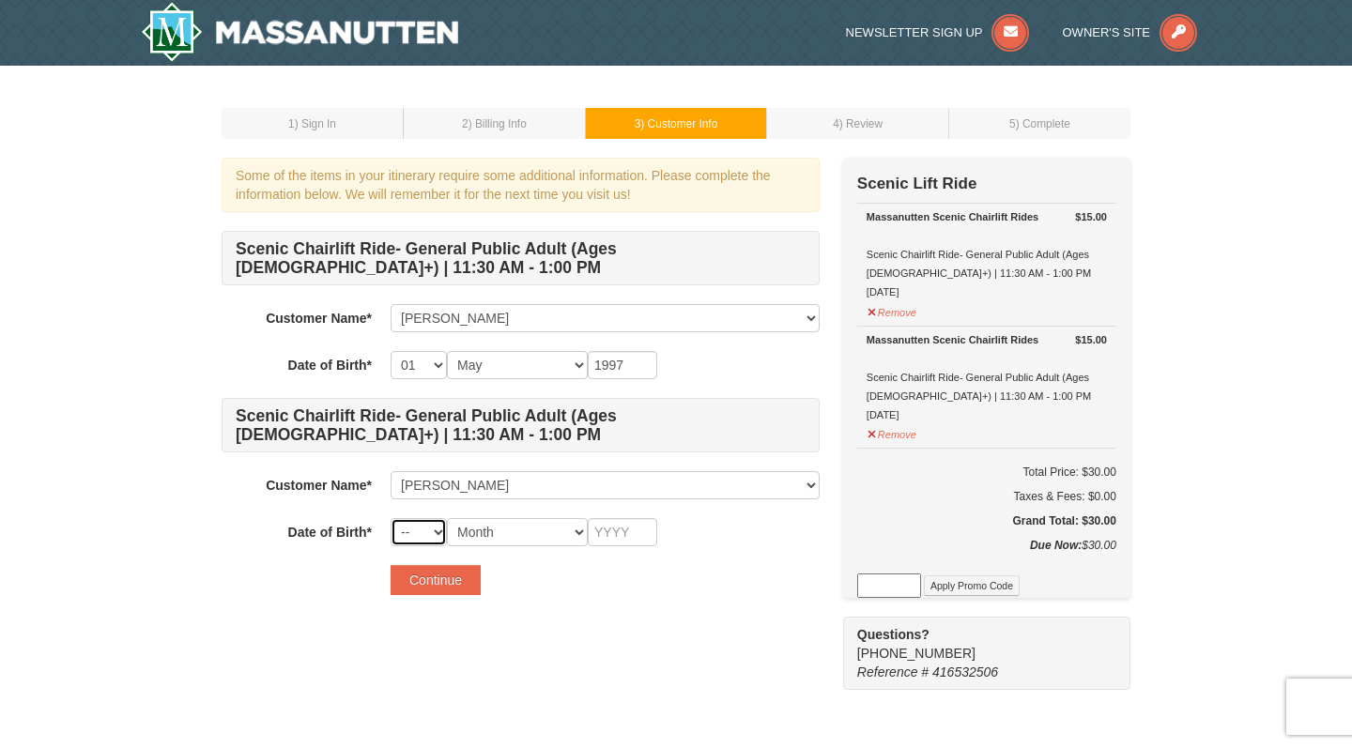
select select "16"
select select "12"
click at [603, 536] on input "text" at bounding box center [622, 532] width 69 height 28
type input "1987"
click at [456, 552] on form "Scenic Chairlift Ride- General Public Adult (Ages 13+) | 11:30 AM - 1:00 PM Cus…" at bounding box center [521, 413] width 598 height 364
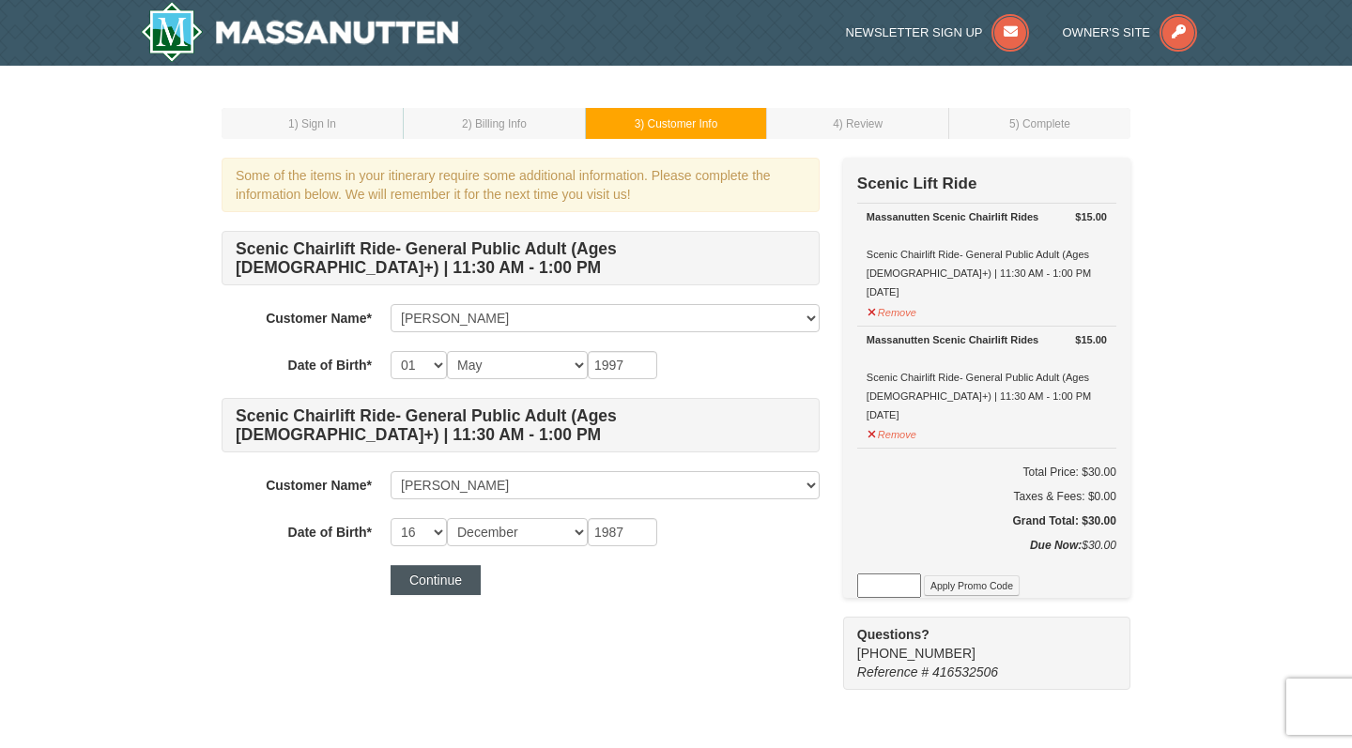
click at [454, 568] on button "Continue" at bounding box center [435, 580] width 90 height 30
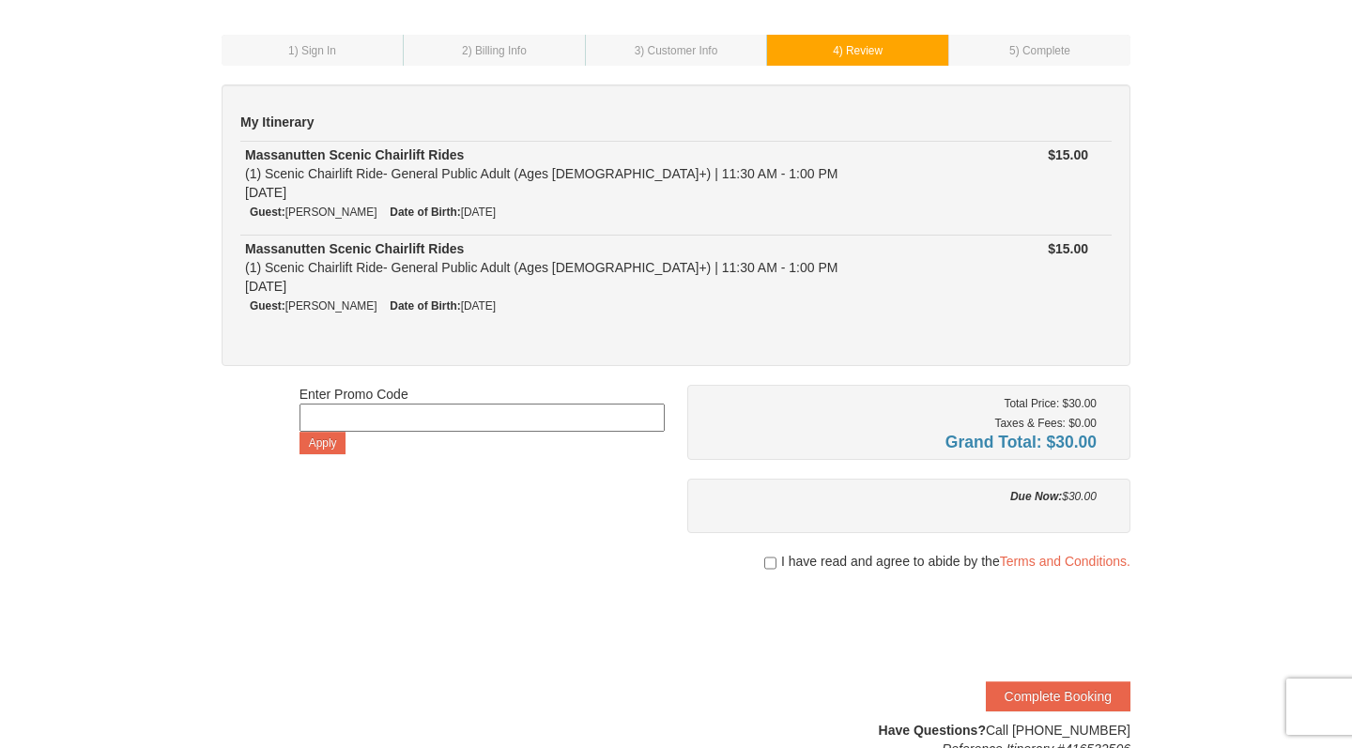
scroll to position [99, 0]
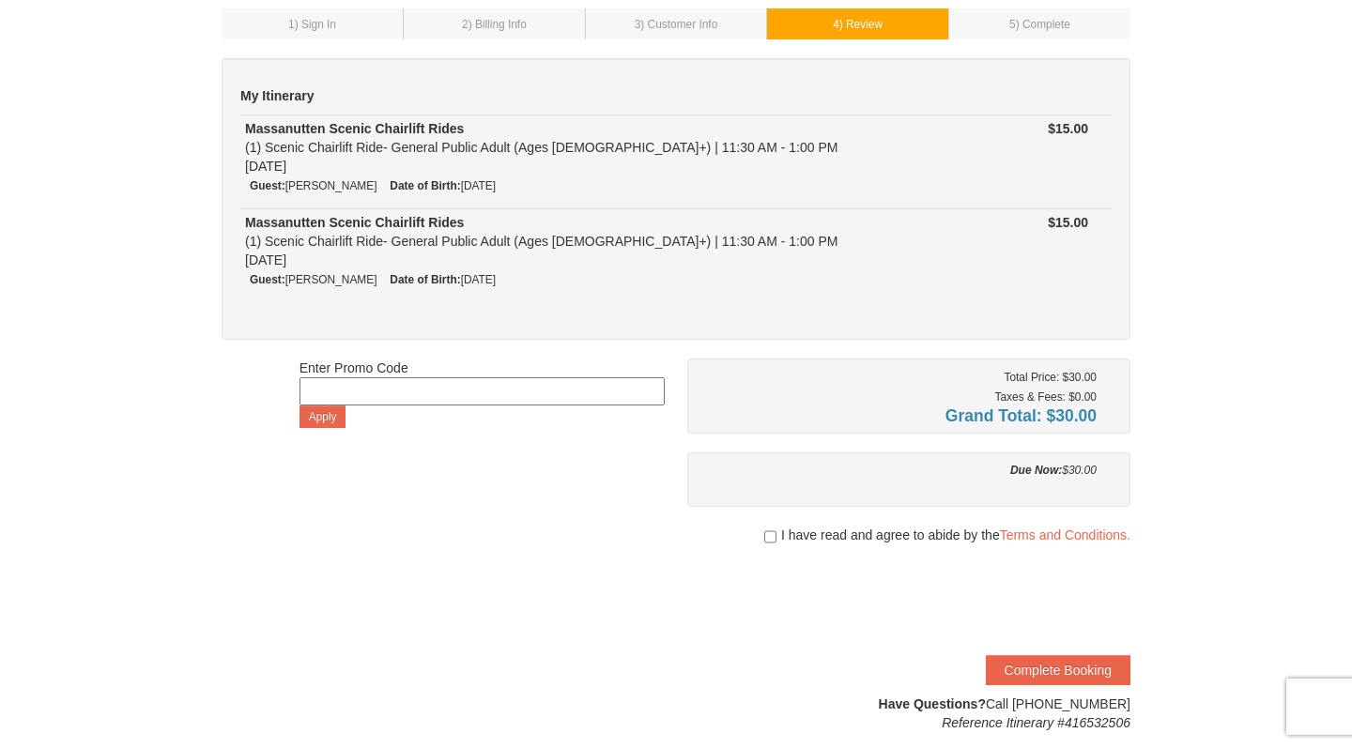
click at [771, 533] on input "checkbox" at bounding box center [770, 536] width 12 height 15
checkbox input "true"
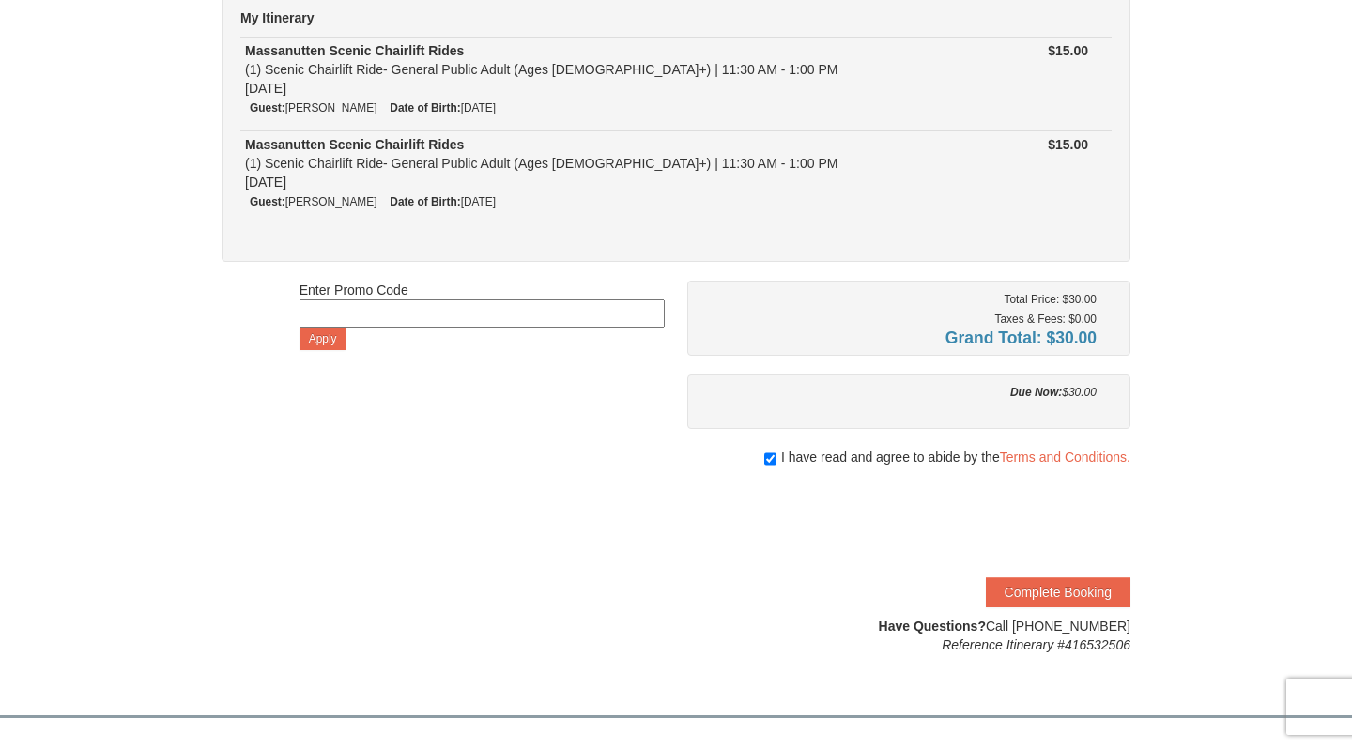
scroll to position [178, 0]
click at [1027, 584] on button "Complete Booking" at bounding box center [1057, 591] width 145 height 30
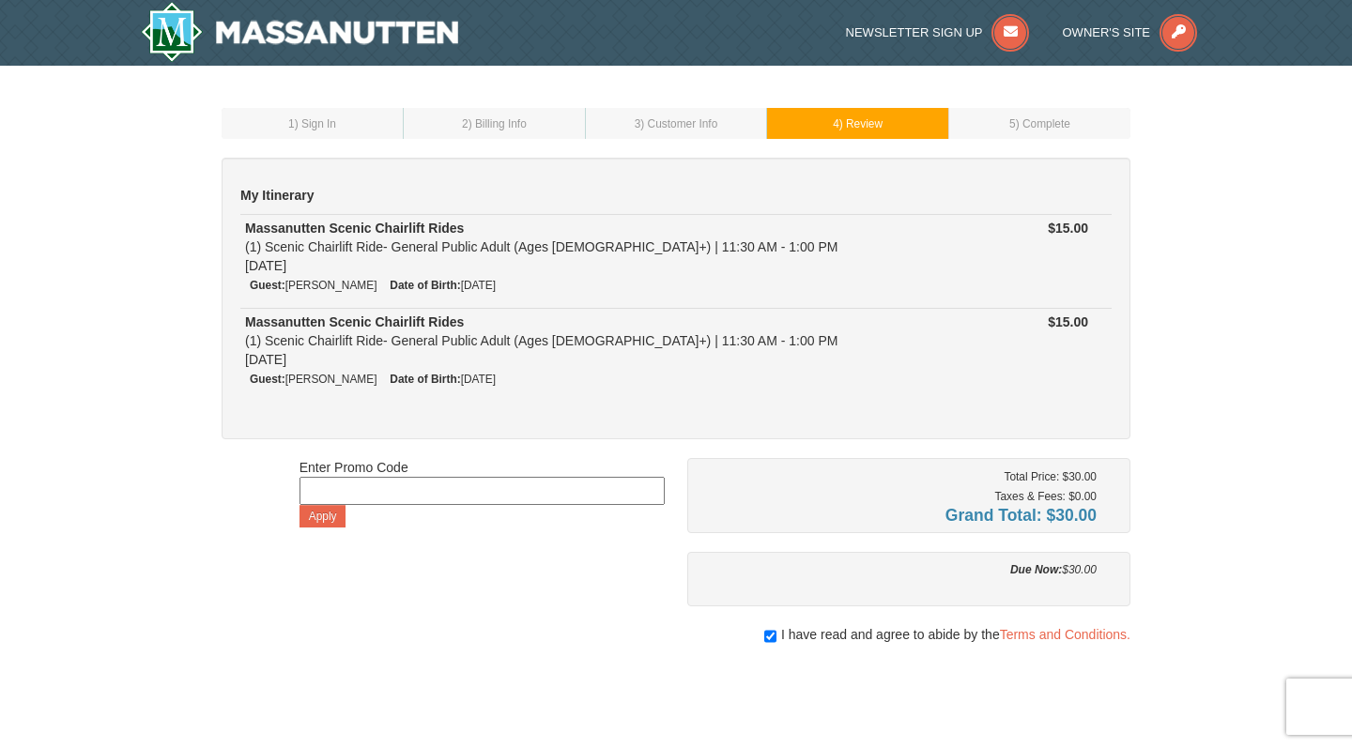
scroll to position [0, 0]
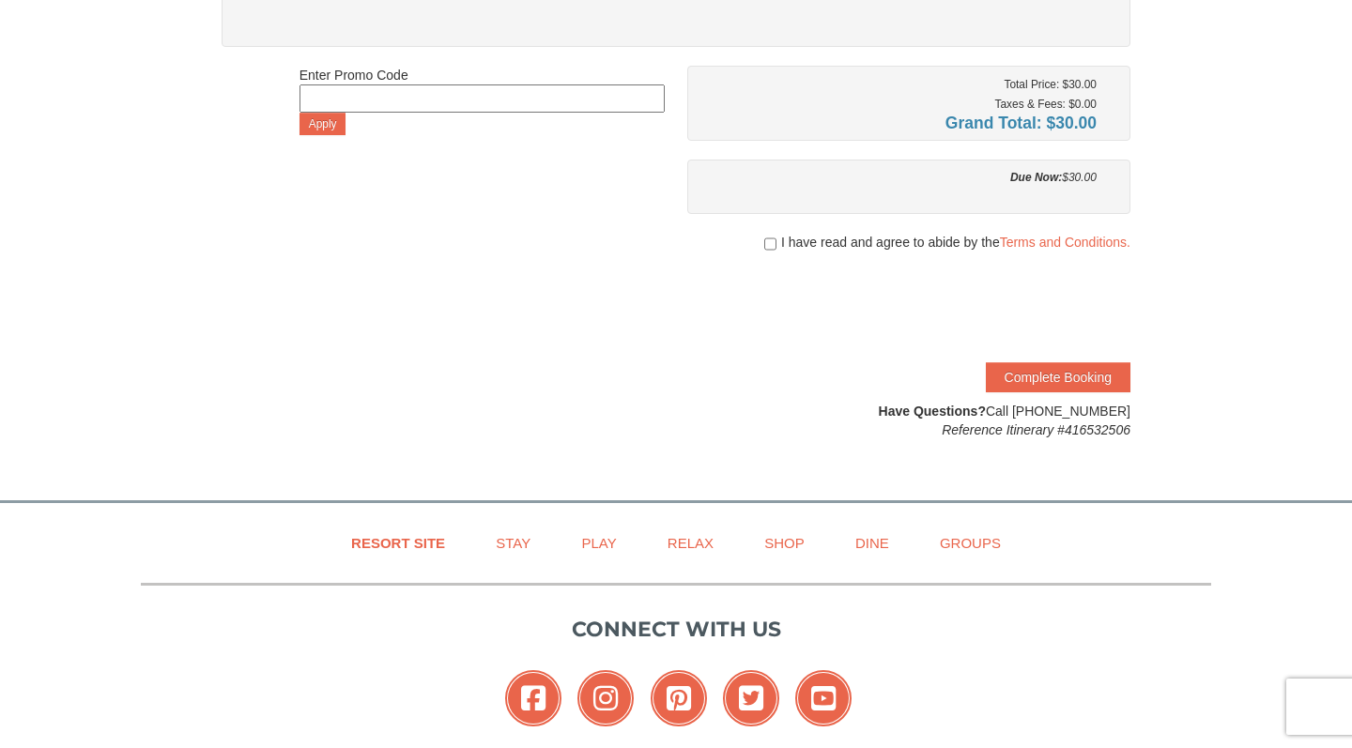
click at [775, 242] on div "I have read and agree to abide by the Terms and Conditions." at bounding box center [908, 242] width 443 height 19
click at [771, 241] on input "checkbox" at bounding box center [770, 244] width 12 height 15
checkbox input "true"
click at [1054, 381] on button "Complete Booking" at bounding box center [1057, 377] width 145 height 30
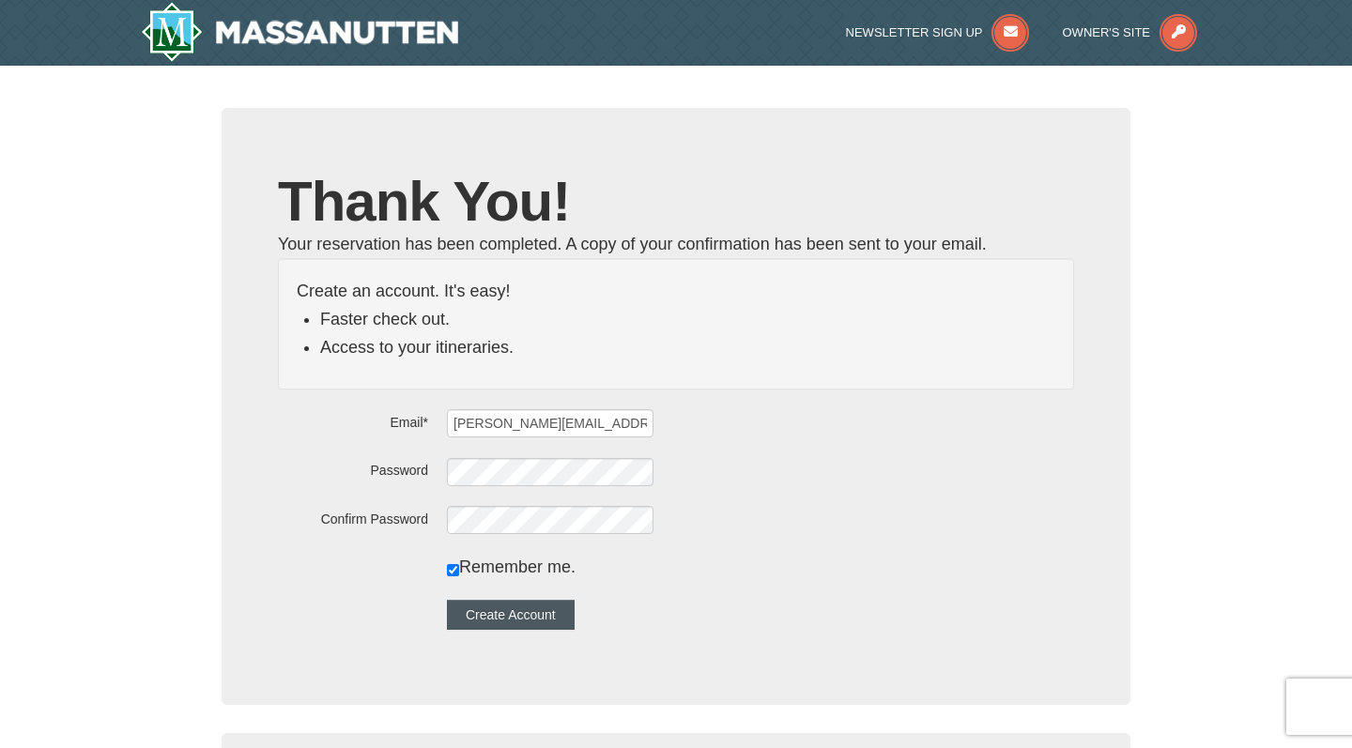
click at [574, 605] on button "Create Account" at bounding box center [511, 615] width 128 height 30
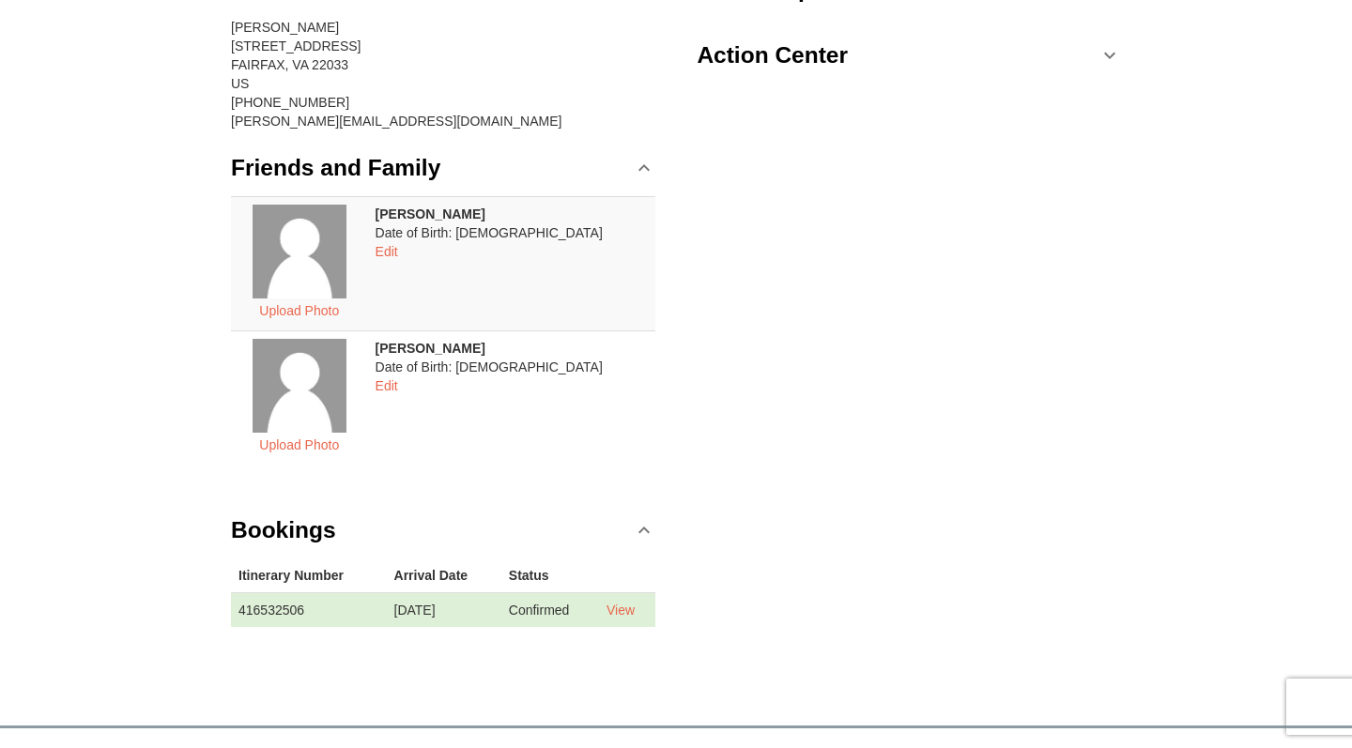
scroll to position [240, 0]
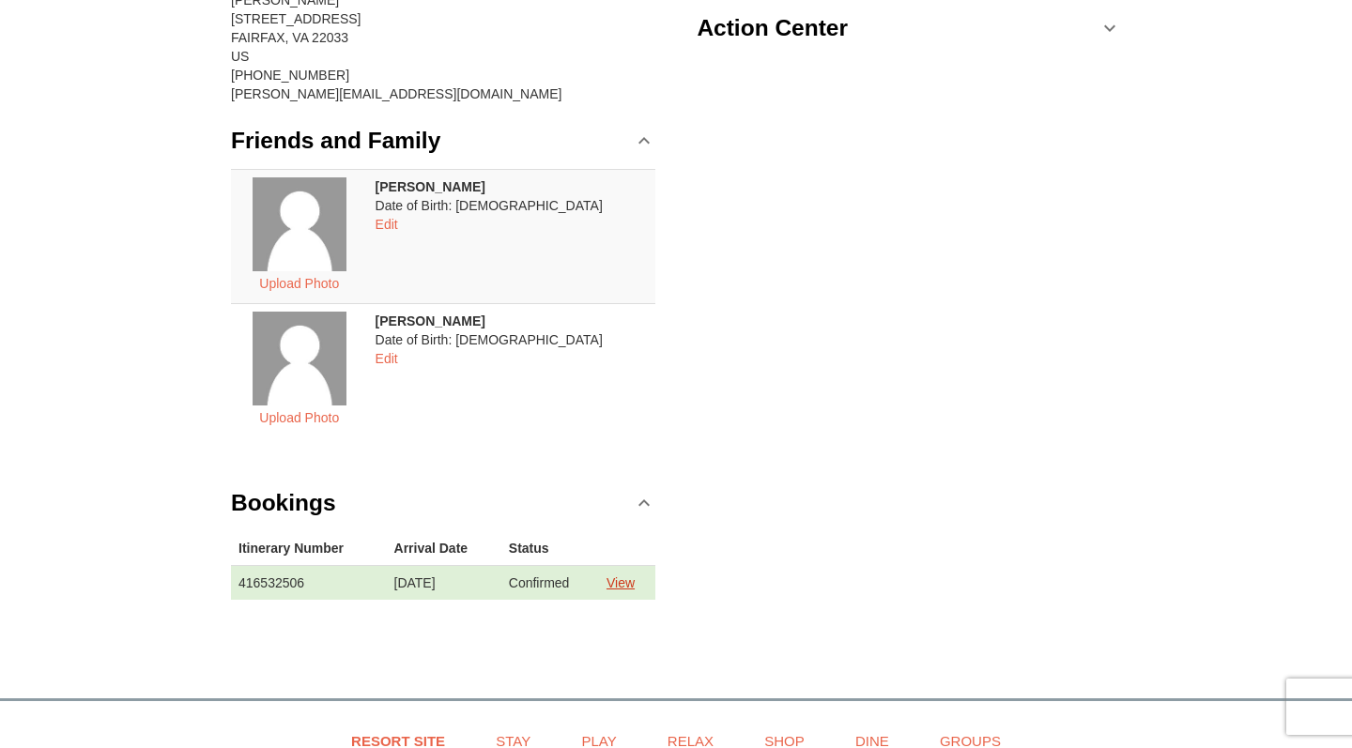
click at [623, 585] on link "View" at bounding box center [620, 582] width 28 height 15
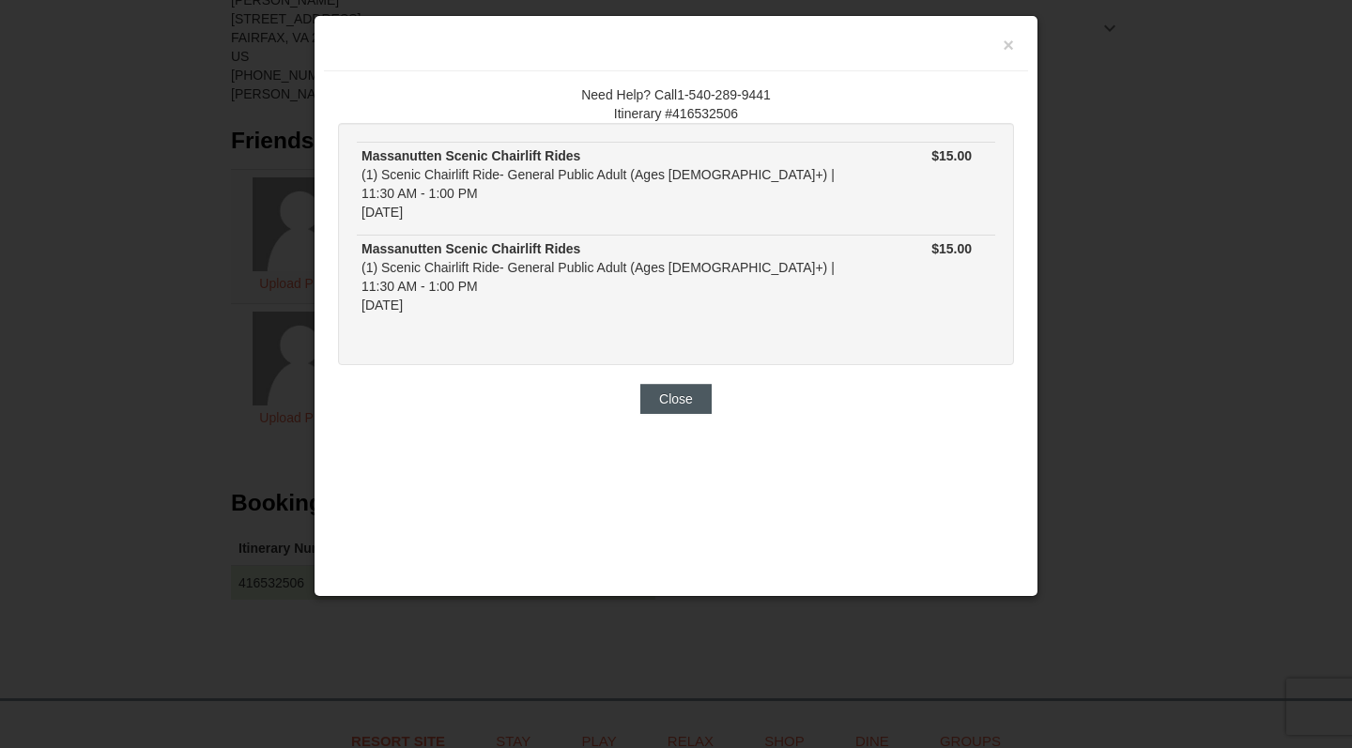
click at [686, 384] on button "Close" at bounding box center [675, 399] width 71 height 30
